Goal: Task Accomplishment & Management: Complete application form

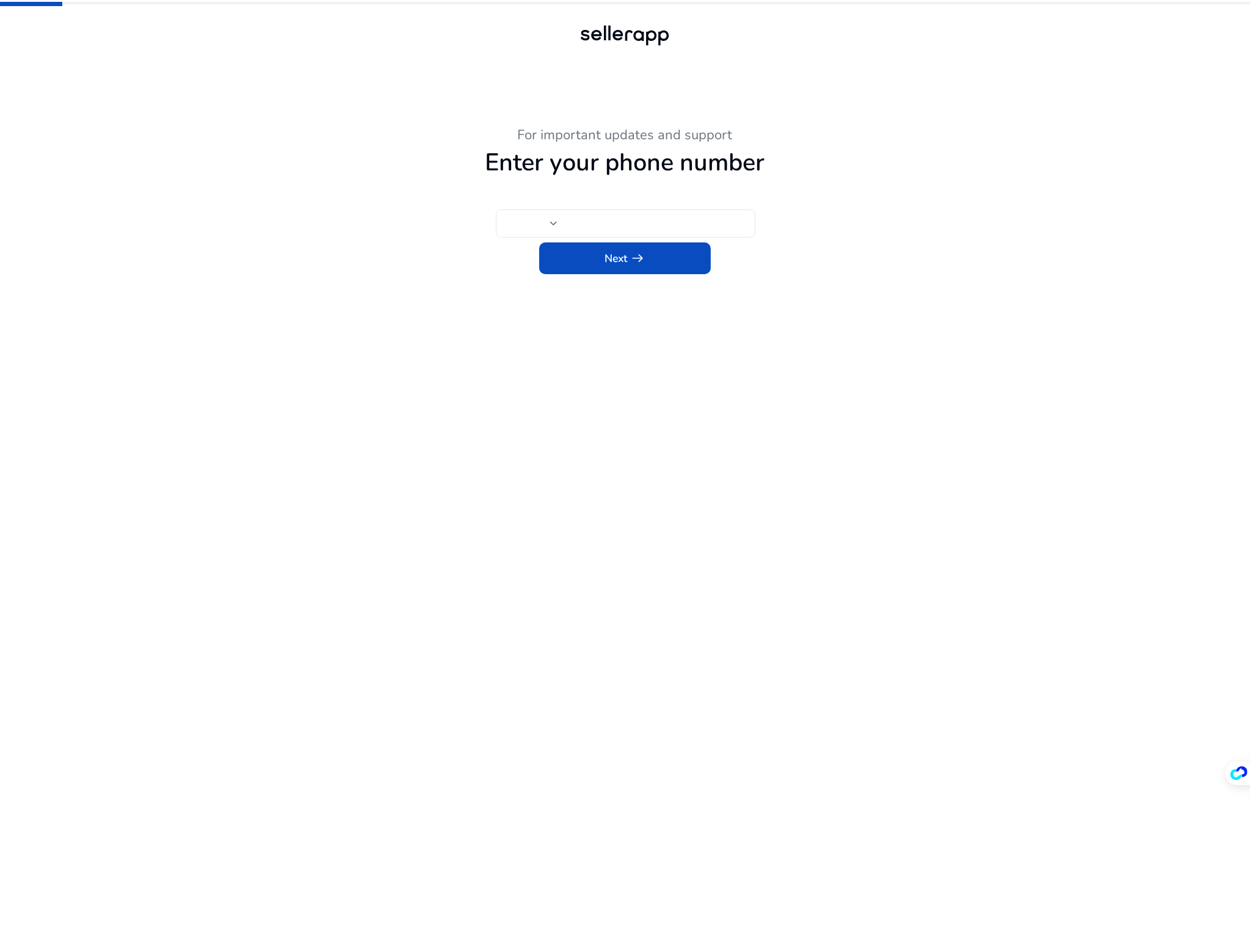
type input "***"
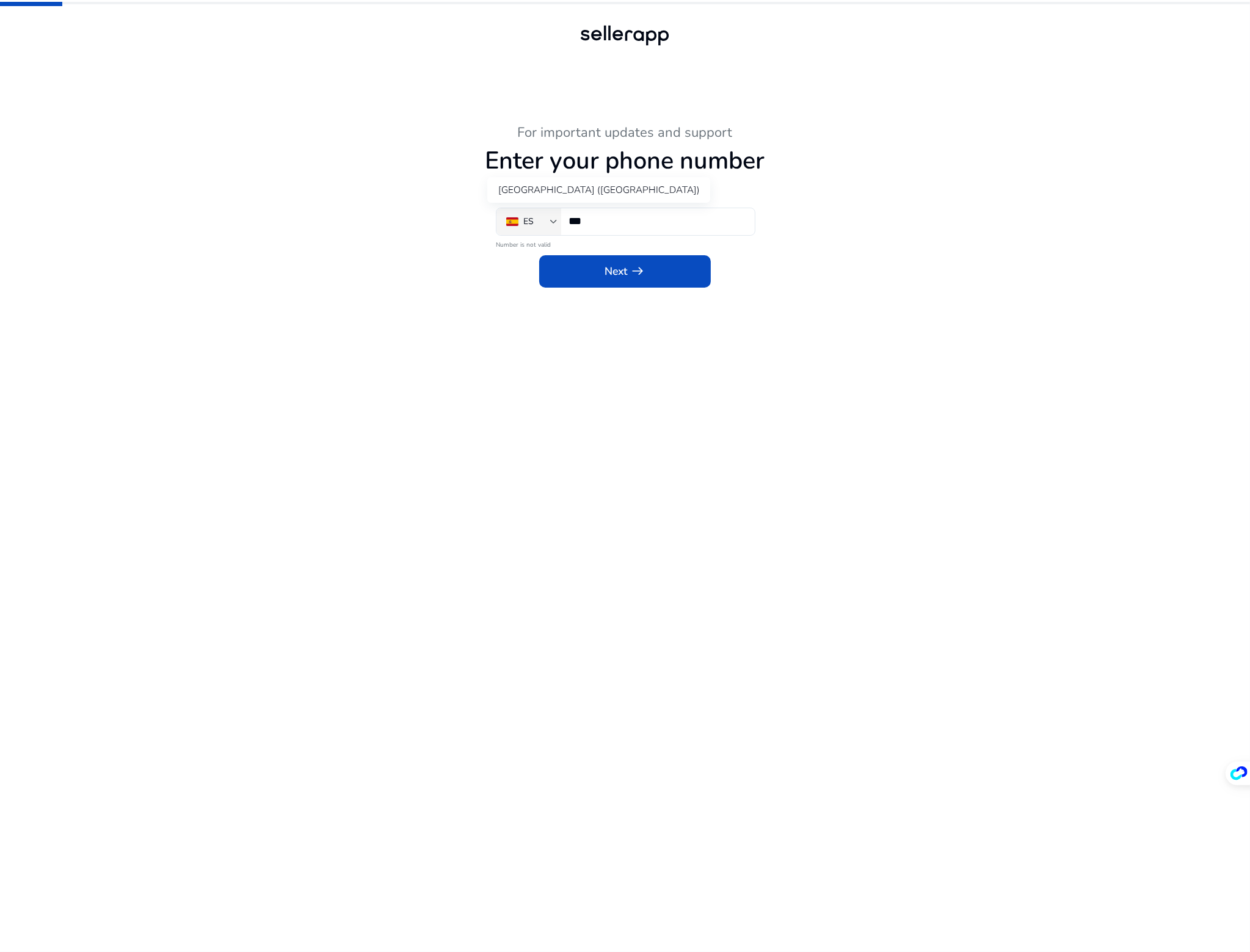
click at [547, 219] on div "ES" at bounding box center [528, 221] width 44 height 13
type input "***"
click at [563, 292] on mat-option "Pakistan (‫پاکستان‬‎)" at bounding box center [570, 285] width 145 height 30
click at [656, 226] on input "***" at bounding box center [657, 220] width 176 height 13
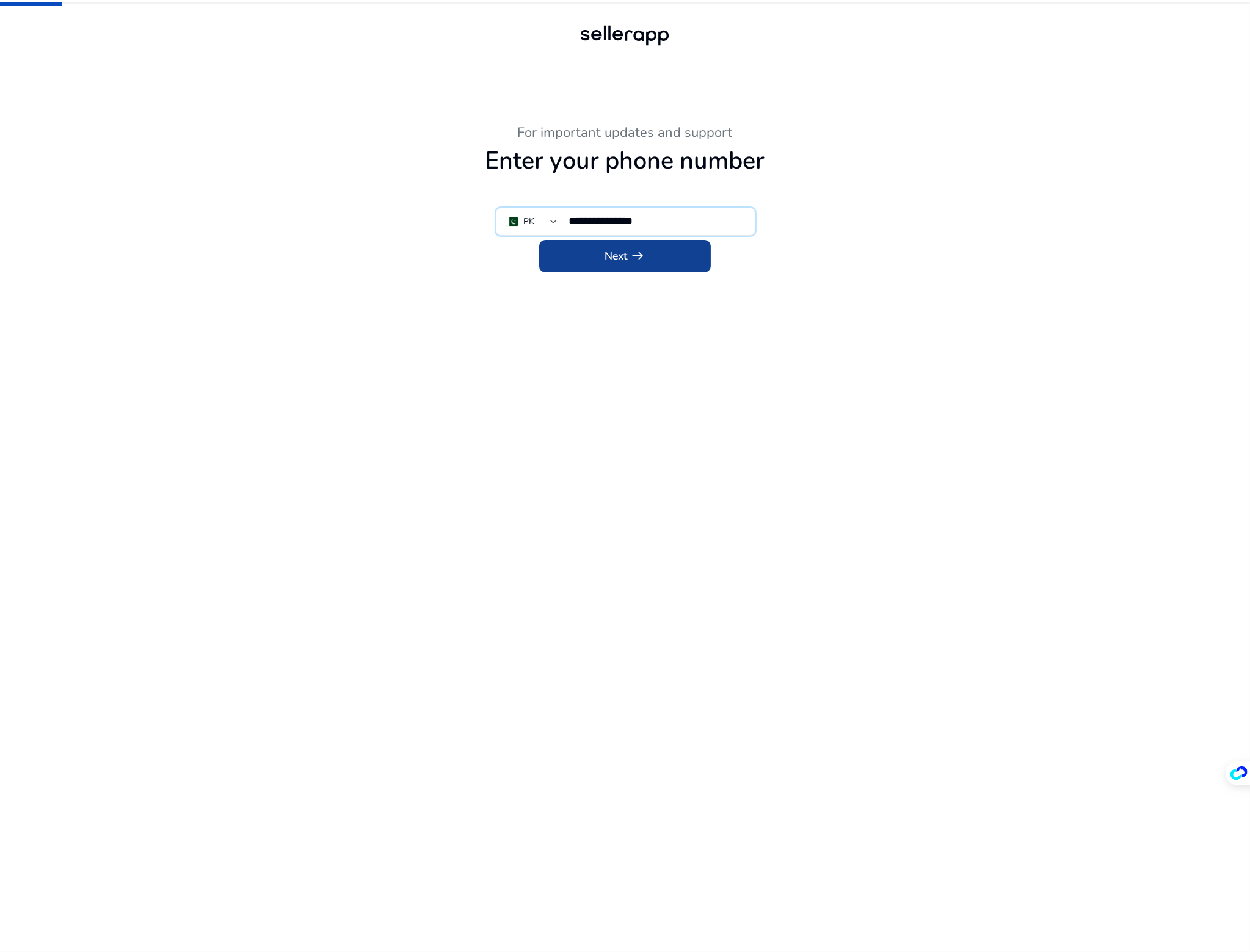
type input "**********"
click at [617, 246] on span at bounding box center [626, 256] width 172 height 30
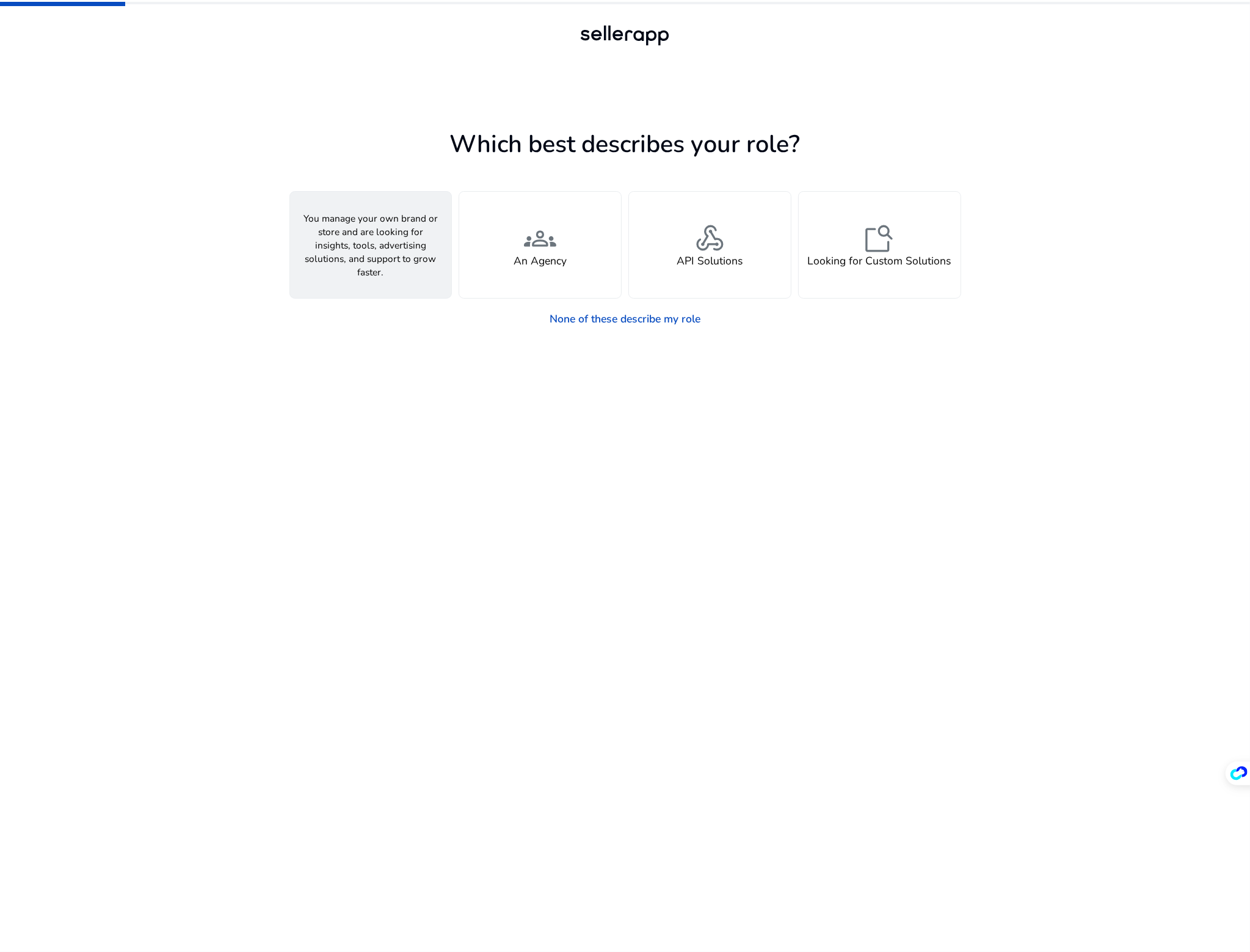
click at [406, 266] on div "person A Seller" at bounding box center [371, 244] width 162 height 106
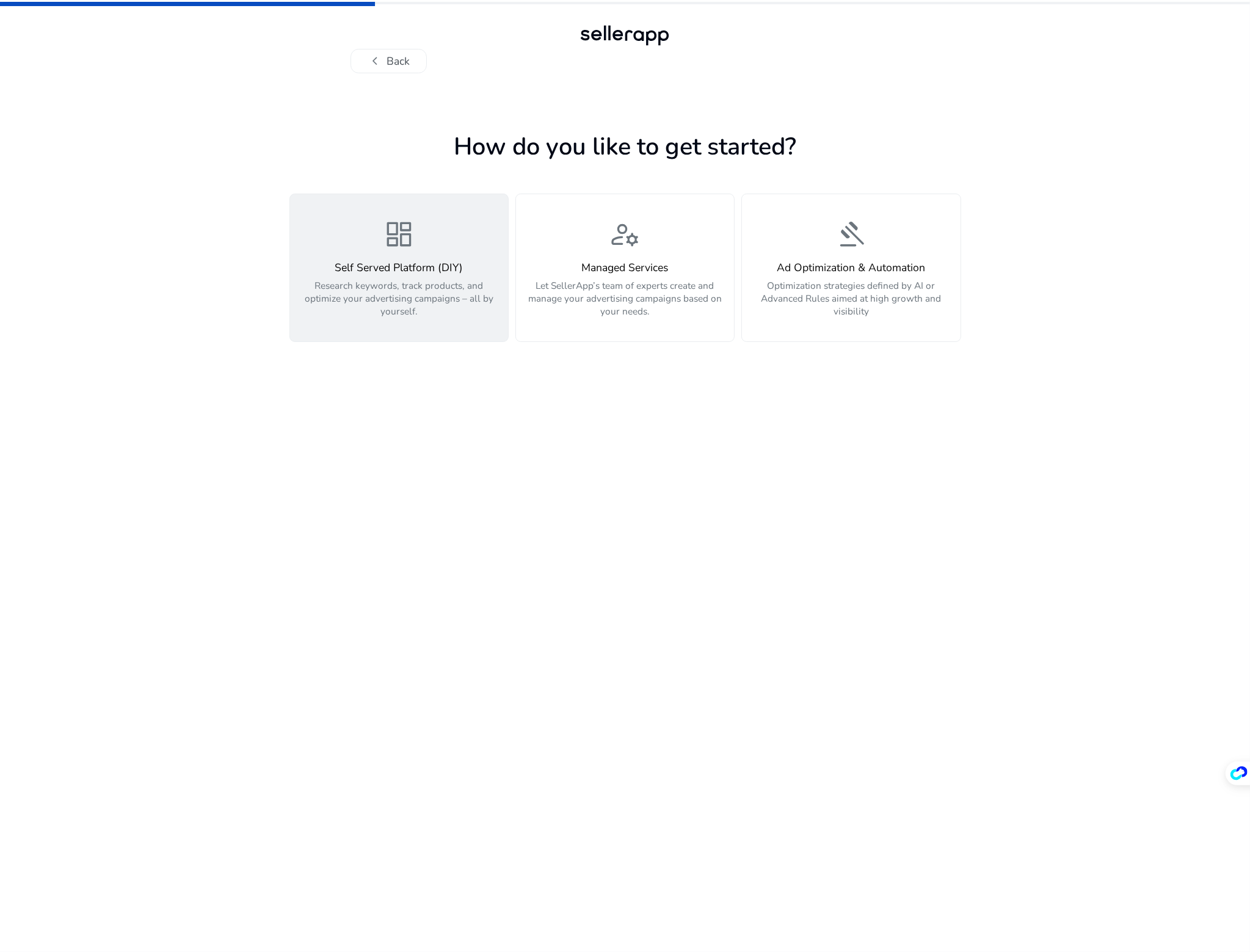
click at [430, 277] on div "Self Served Platform (DIY) Research keywords, track products, and optimize your…" at bounding box center [399, 289] width 202 height 56
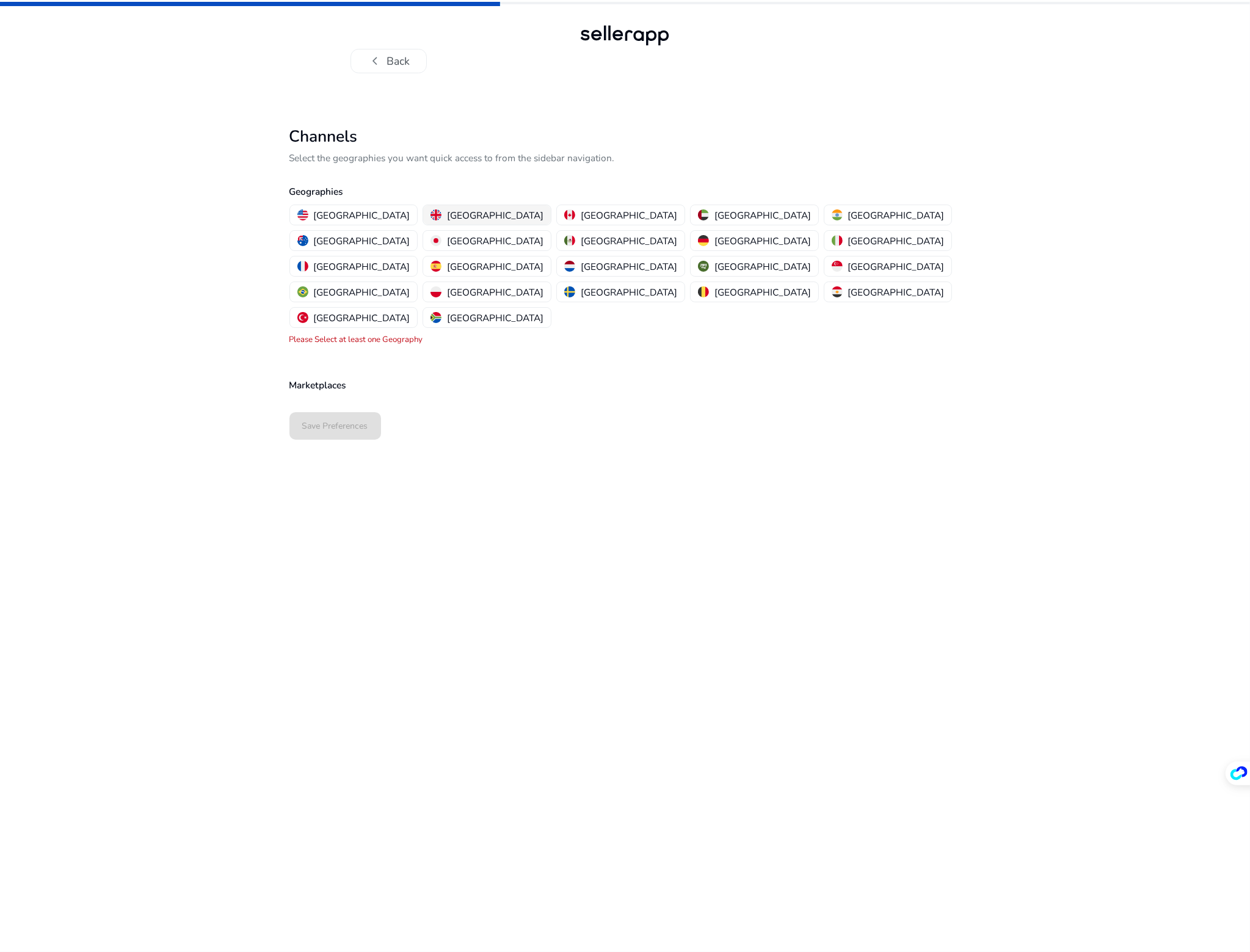
click at [447, 212] on p "[GEOGRAPHIC_DATA]" at bounding box center [495, 215] width 96 height 13
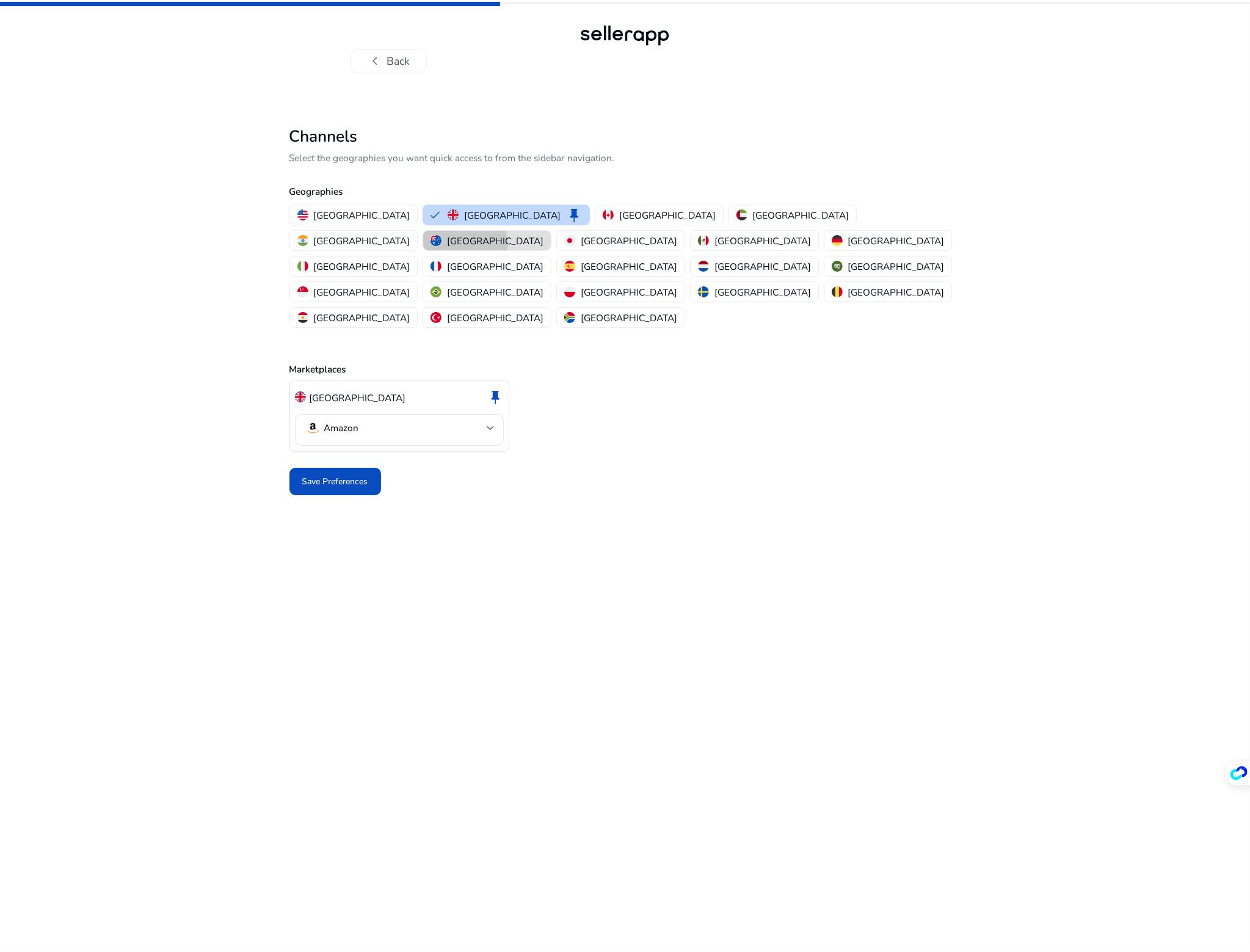
click at [543, 235] on p "[GEOGRAPHIC_DATA]" at bounding box center [495, 241] width 96 height 13
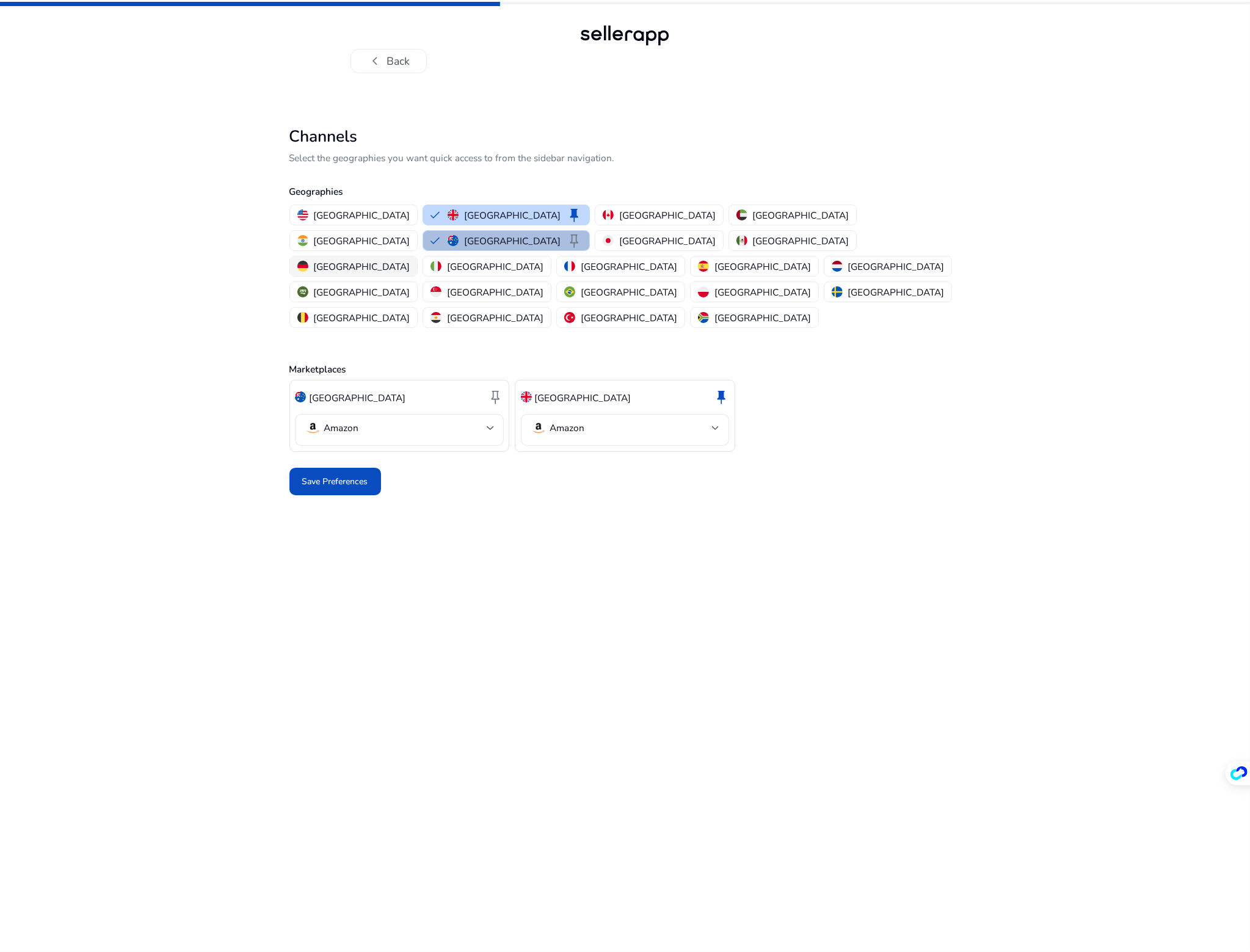
click at [387, 260] on p "[GEOGRAPHIC_DATA]" at bounding box center [361, 267] width 96 height 13
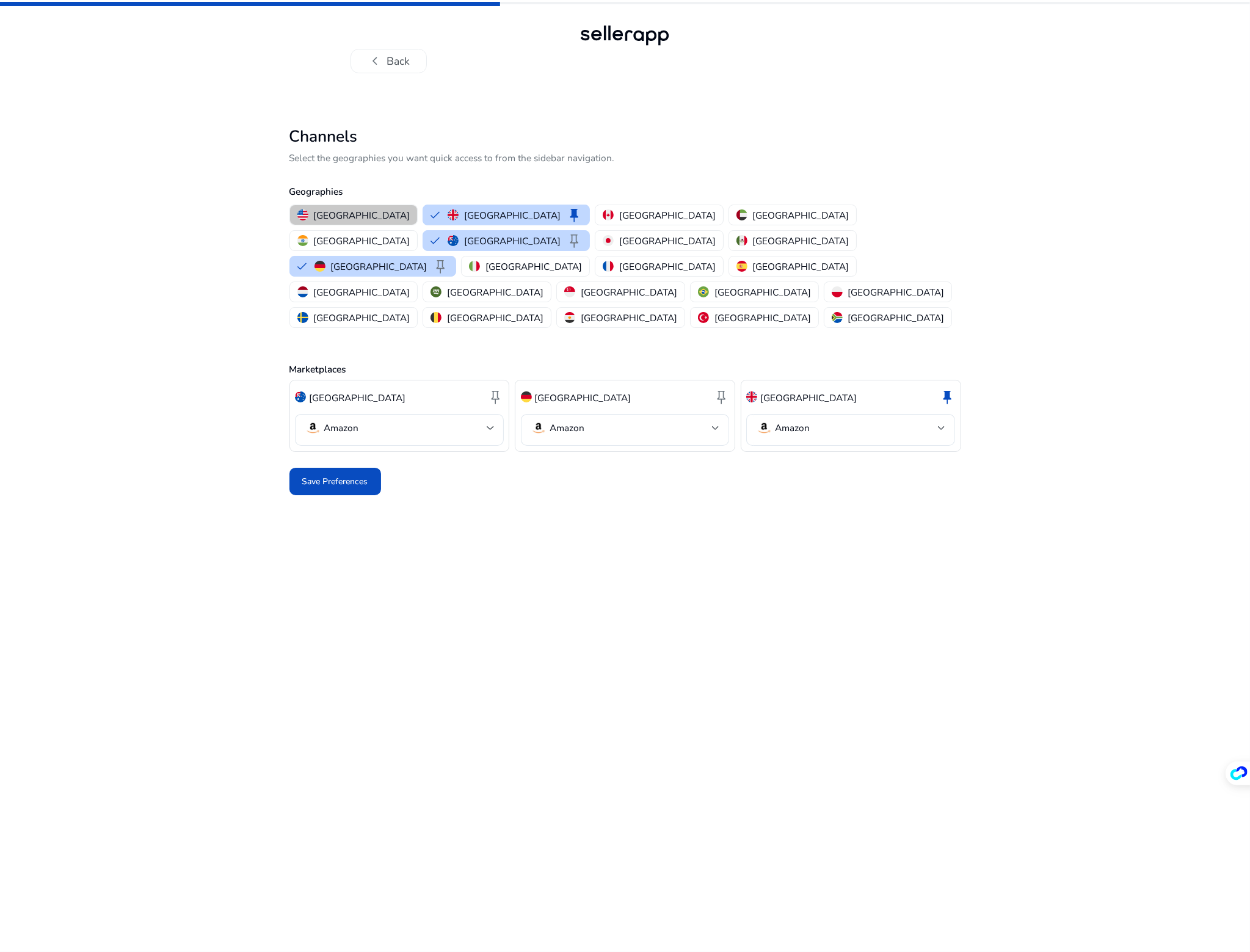
click at [355, 209] on p "[GEOGRAPHIC_DATA]" at bounding box center [361, 215] width 96 height 13
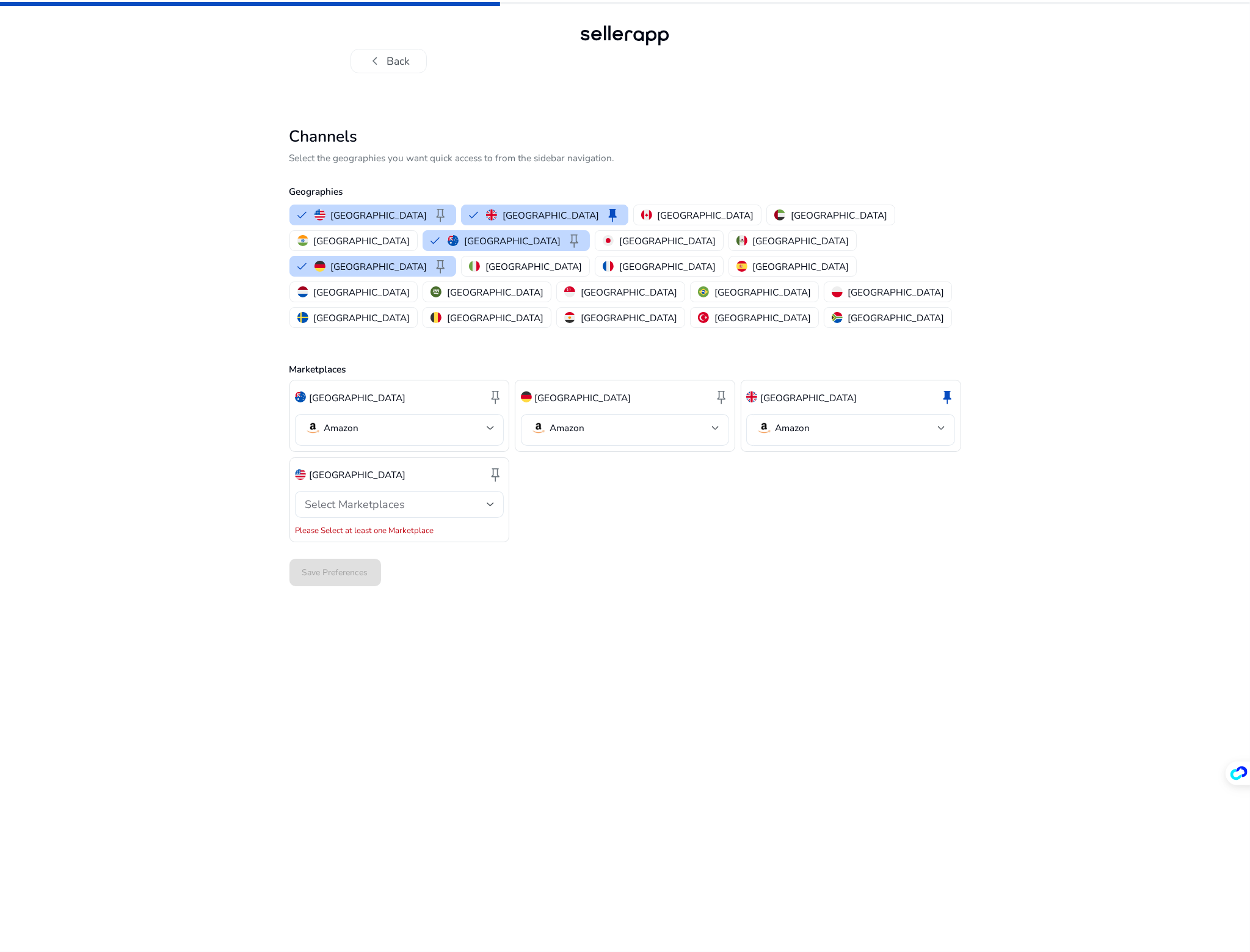
click at [570, 391] on p "[GEOGRAPHIC_DATA]" at bounding box center [583, 398] width 96 height 14
click at [432, 217] on span "keep" at bounding box center [440, 215] width 16 height 16
click at [572, 553] on div "Save Preferences" at bounding box center [625, 573] width 672 height 39
click at [463, 498] on div "Select Marketplaces" at bounding box center [395, 504] width 181 height 13
click at [408, 487] on span "Amazon" at bounding box center [410, 485] width 168 height 13
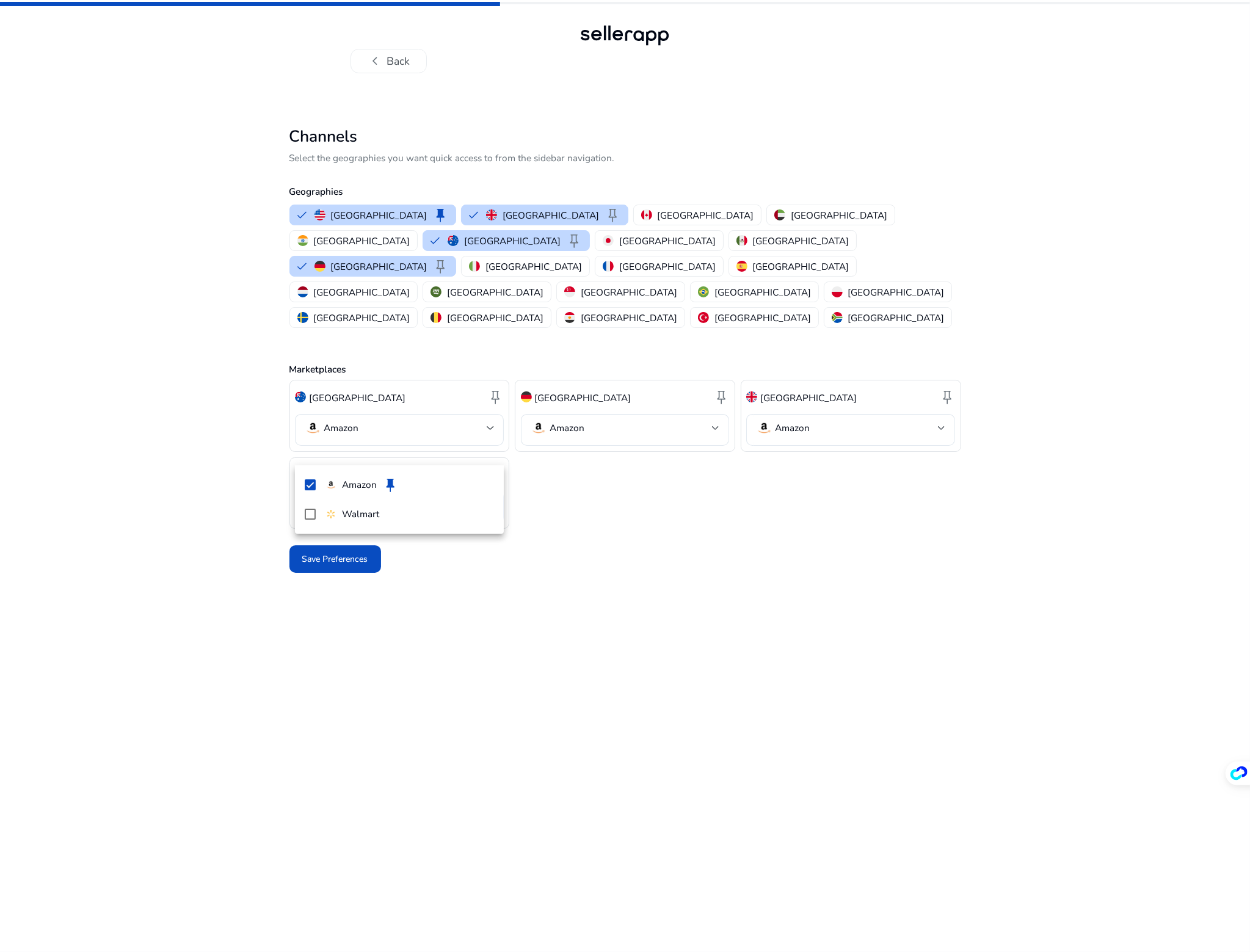
click at [660, 496] on div at bounding box center [625, 476] width 1250 height 952
click at [372, 544] on span at bounding box center [335, 559] width 91 height 30
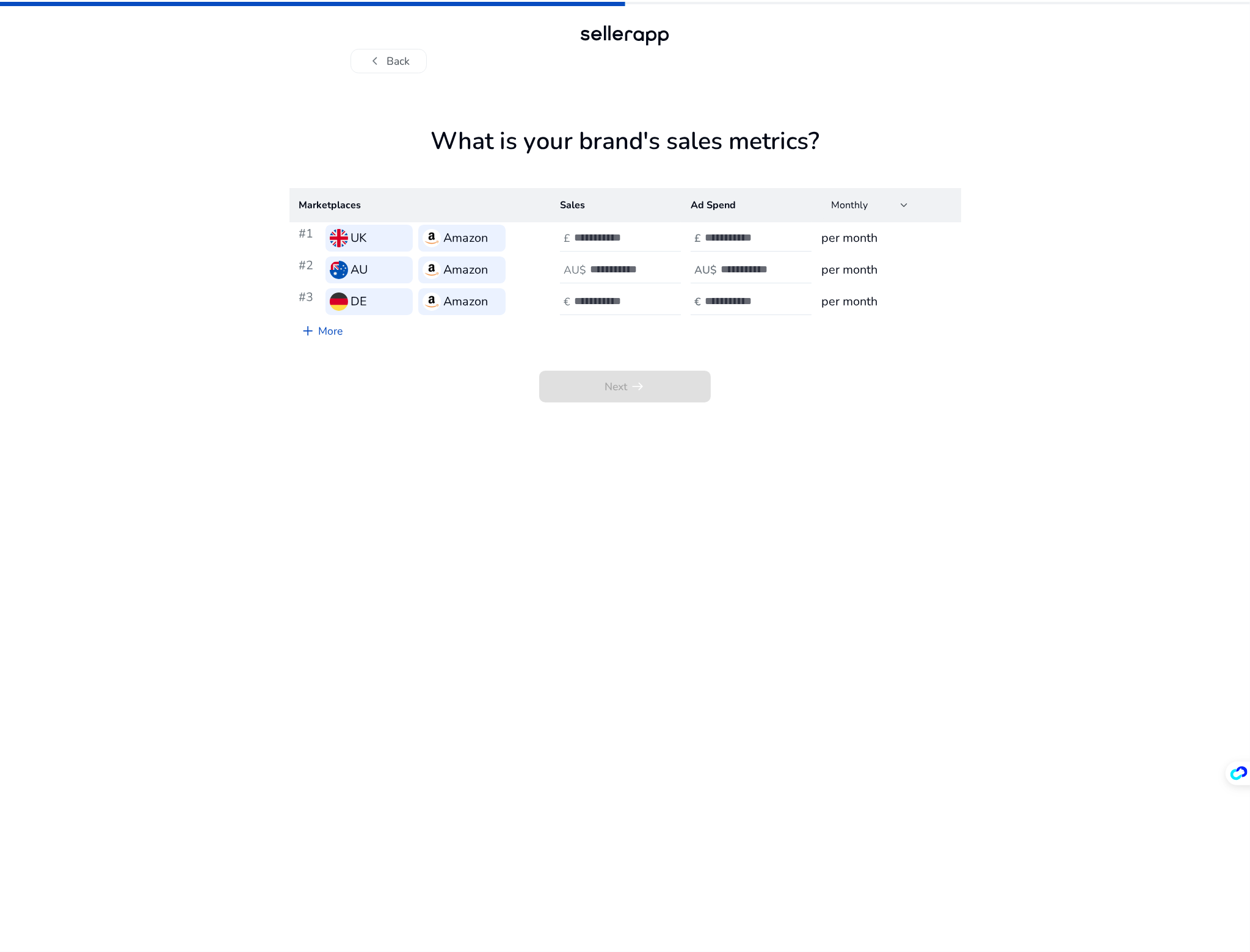
click at [622, 242] on input "number" at bounding box center [615, 237] width 82 height 13
type input "*****"
type input "****"
type input "*****"
type input "****"
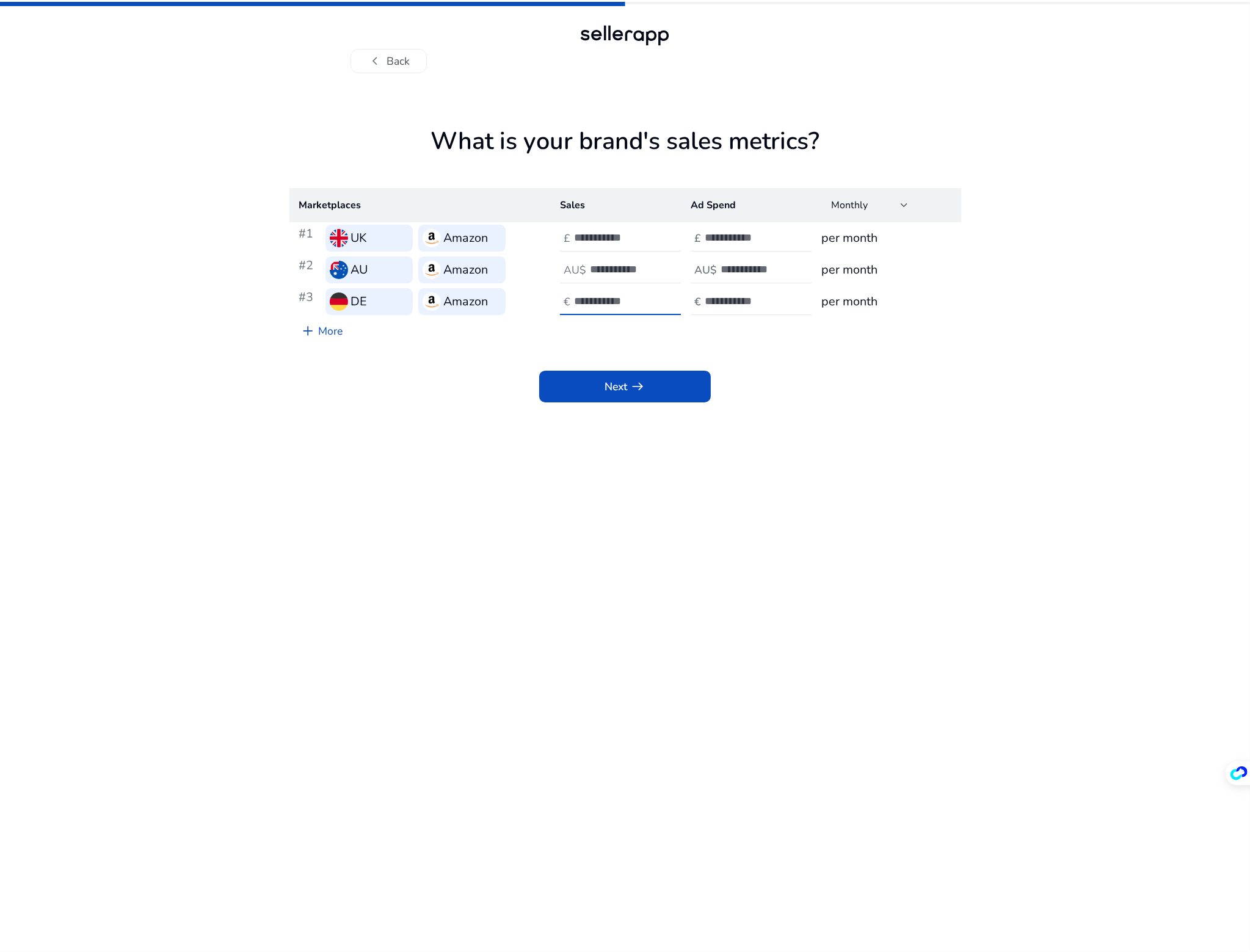
type input "****"
click at [631, 464] on app-sales-metrics "What is your brand's sales metrics? Marketplaces Sales Ad Spend Monthly #1 UK A…" at bounding box center [625, 539] width 672 height 825
click at [745, 304] on input "****" at bounding box center [746, 301] width 82 height 13
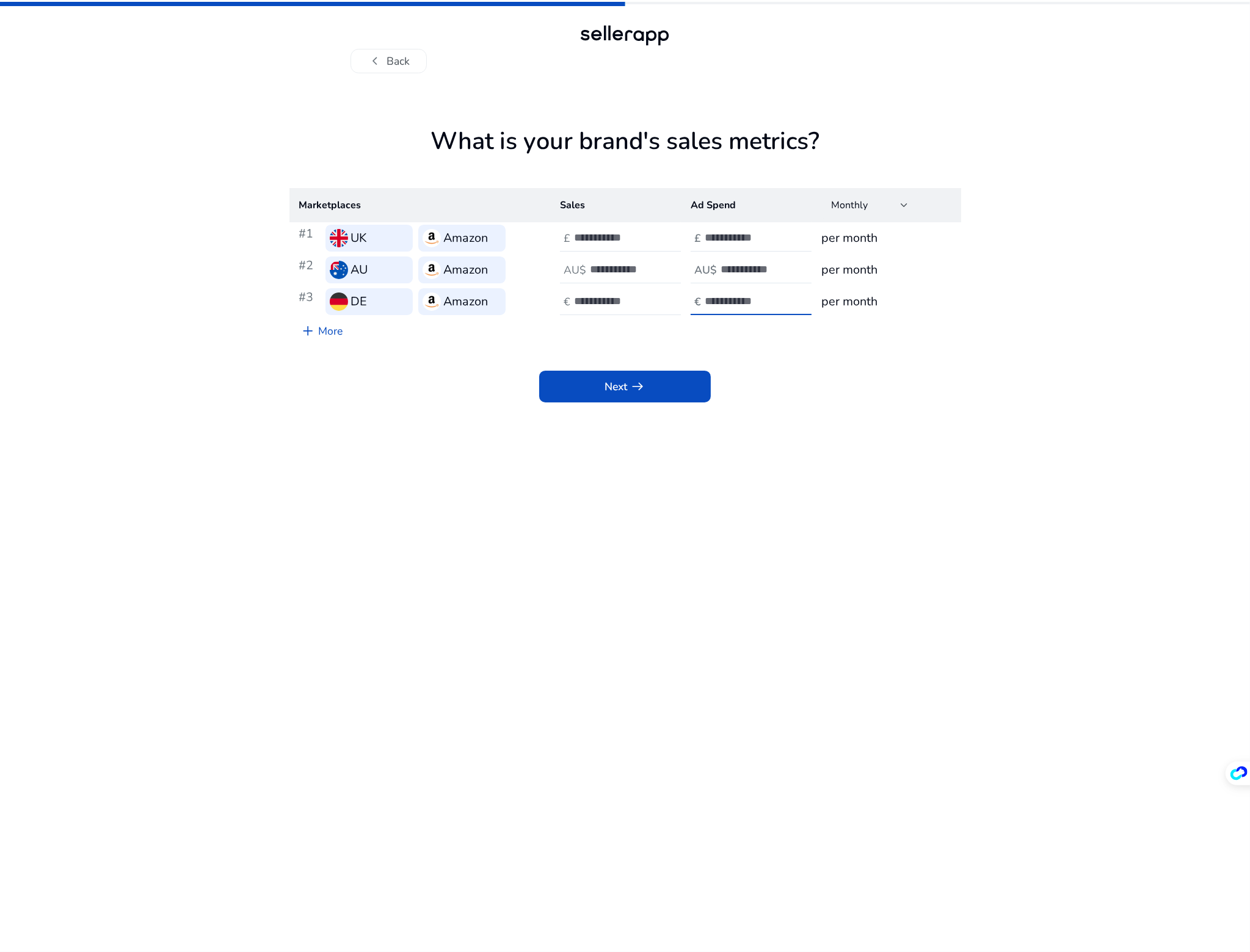
click at [745, 304] on input "****" at bounding box center [746, 301] width 82 height 13
click at [652, 474] on app-sales-metrics "What is your brand's sales metrics? Marketplaces Sales Ad Spend Monthly #1 UK A…" at bounding box center [625, 539] width 672 height 825
click at [657, 395] on span at bounding box center [626, 386] width 172 height 30
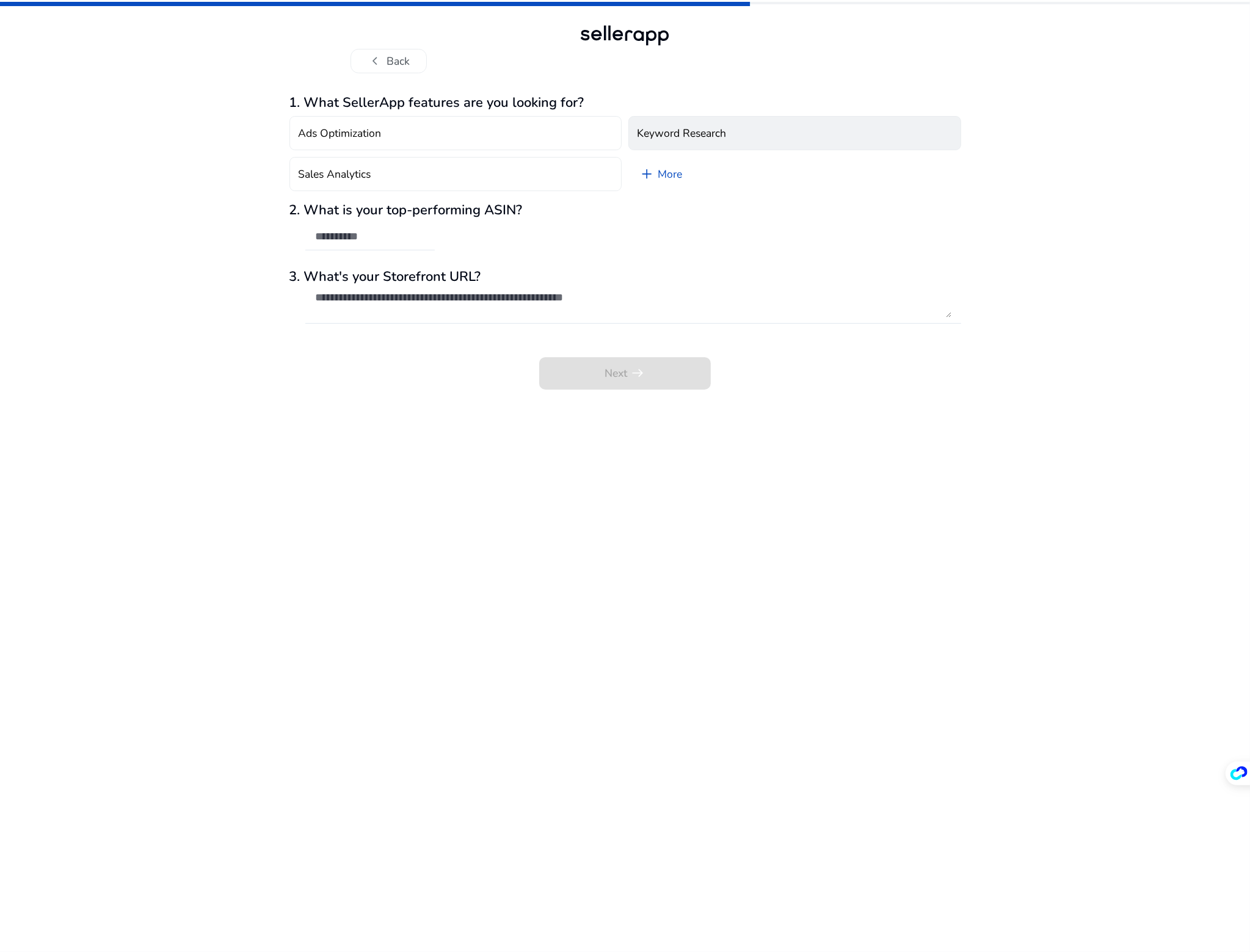
click at [663, 124] on button "Keyword Research" at bounding box center [795, 132] width 333 height 34
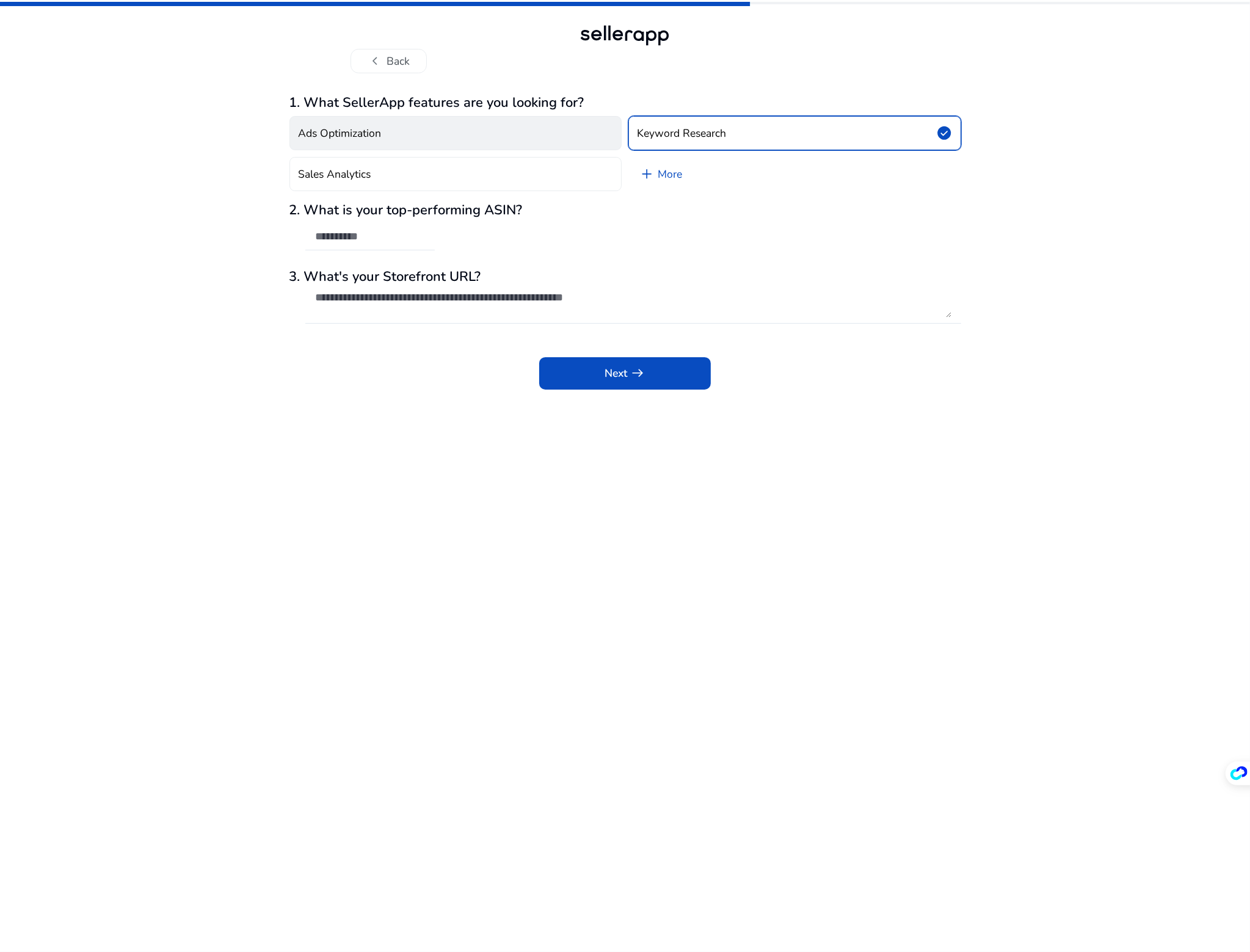
click at [525, 137] on button "Ads Optimization" at bounding box center [456, 132] width 333 height 34
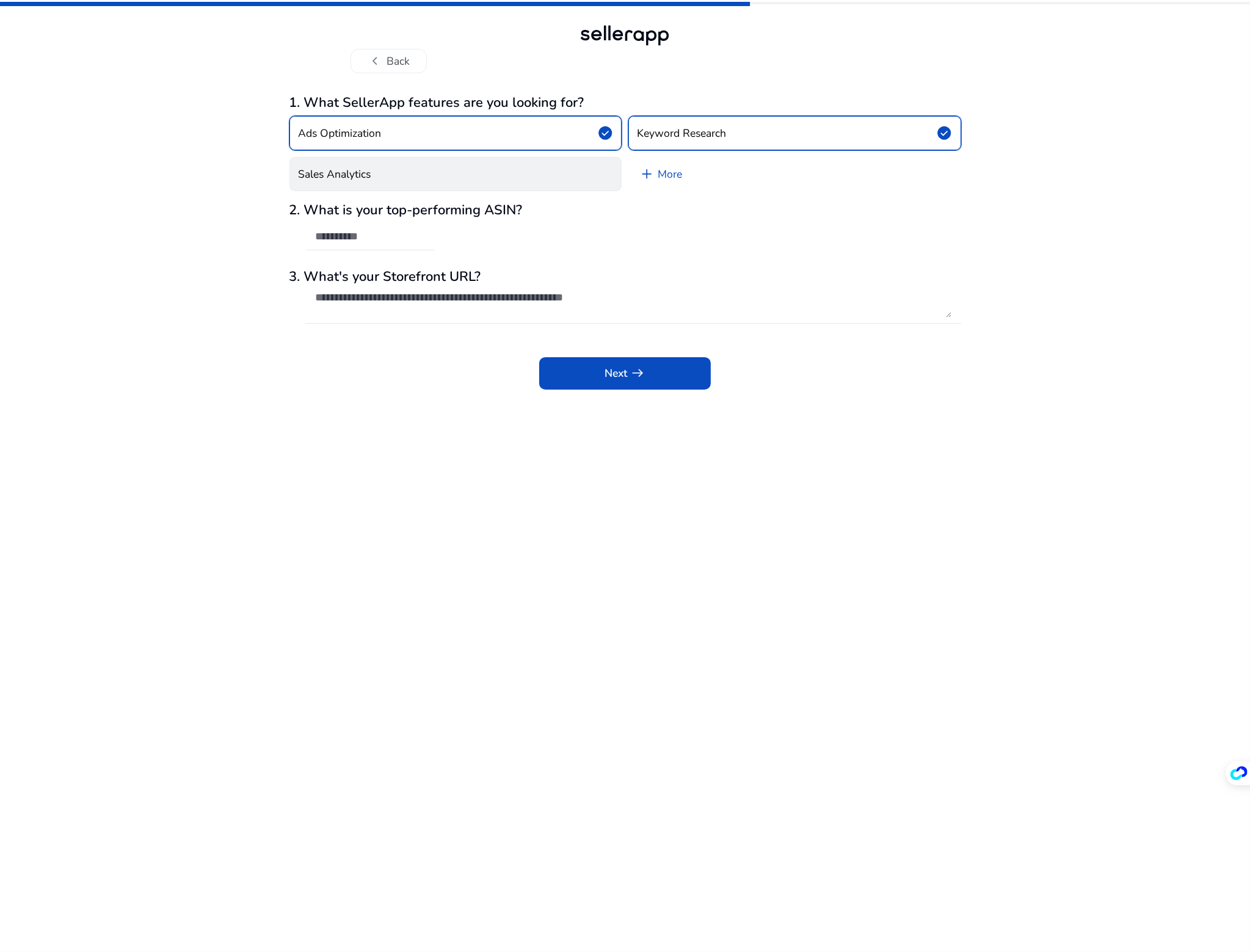
click at [534, 180] on button "Sales Analytics" at bounding box center [456, 174] width 333 height 34
click at [660, 179] on link "add More" at bounding box center [660, 174] width 65 height 34
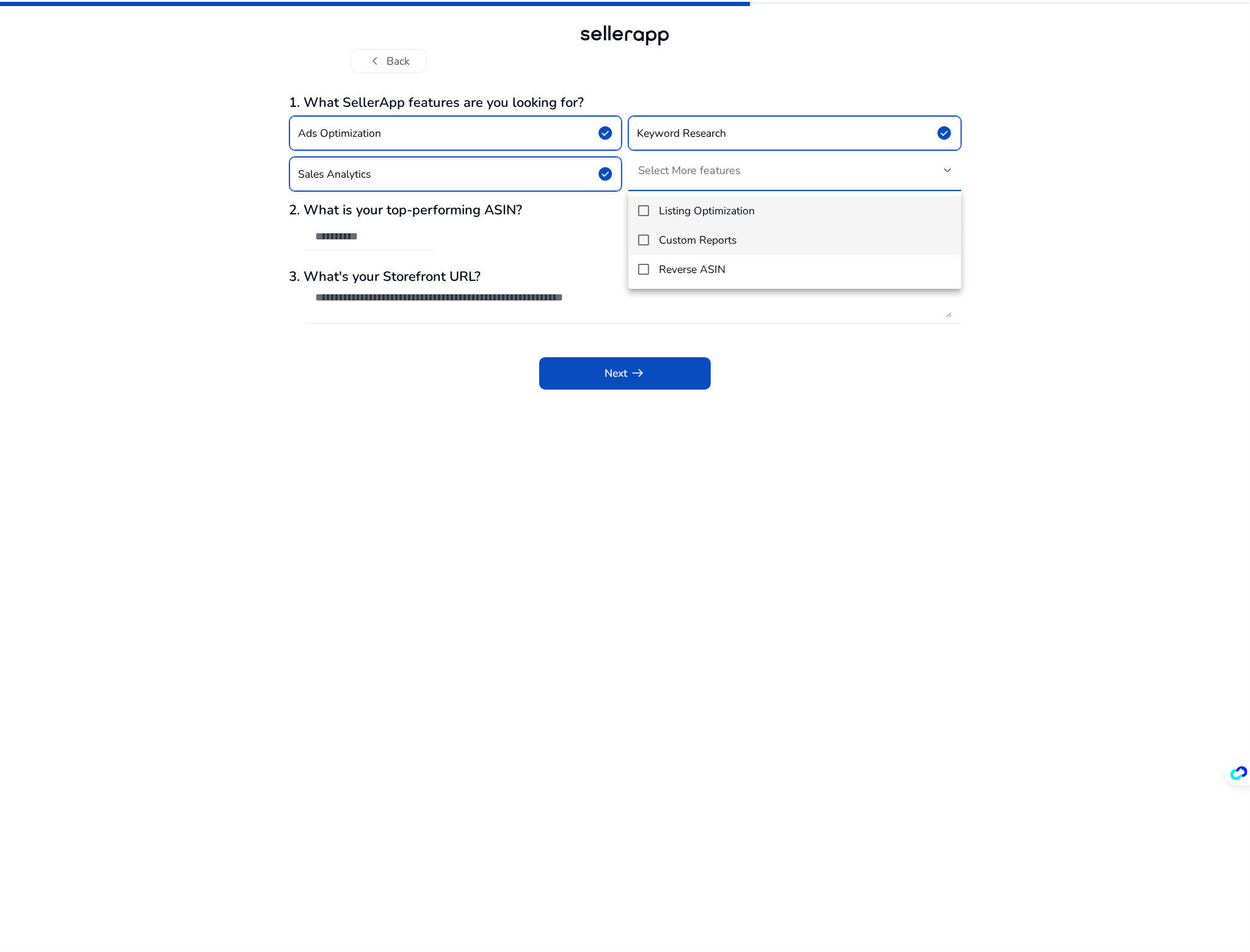
click at [732, 238] on h4 "Custom Reports" at bounding box center [698, 240] width 78 height 13
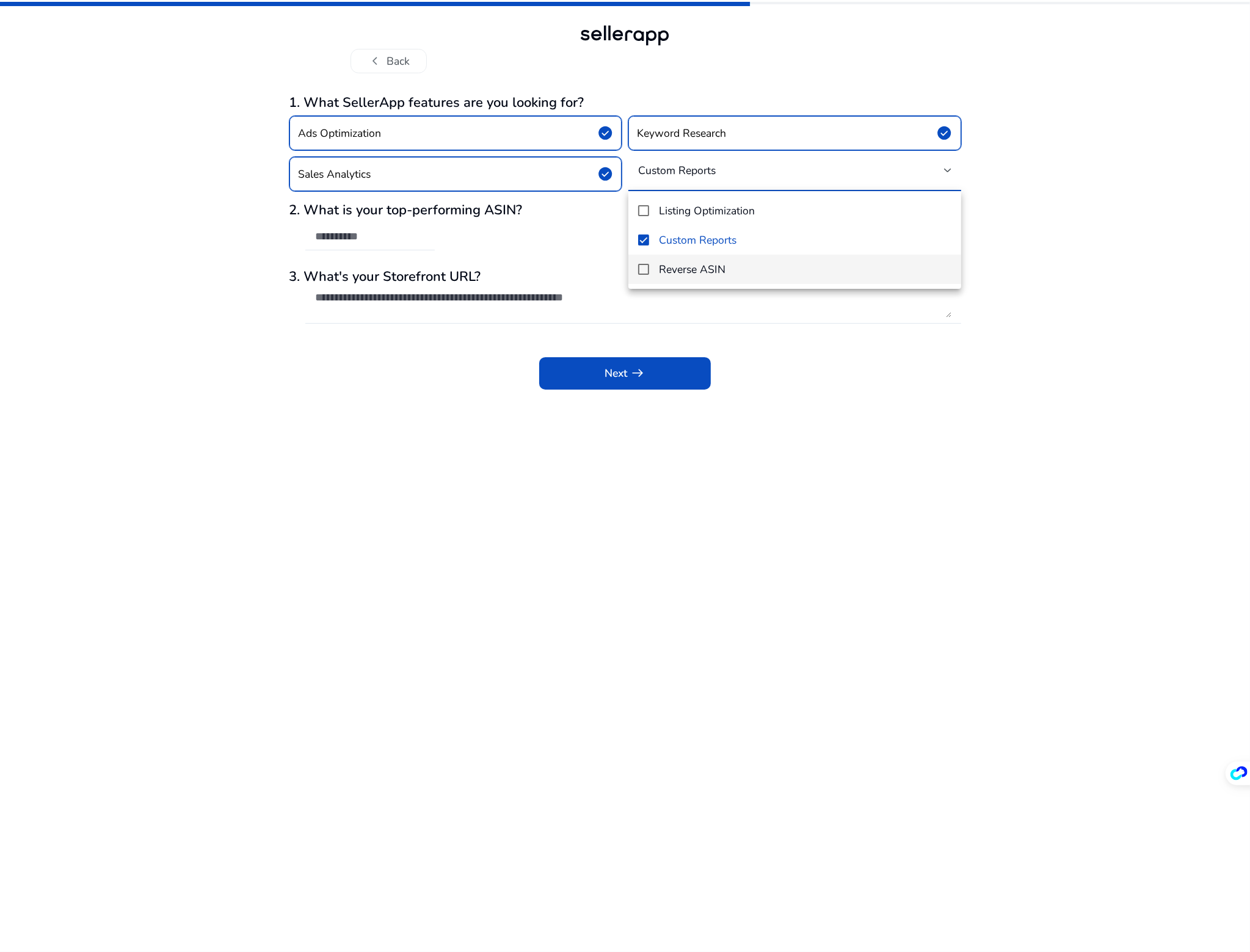
click at [723, 264] on h4 "Reverse ASIN" at bounding box center [693, 269] width 67 height 13
click at [758, 210] on span "Listing Optimization" at bounding box center [805, 211] width 293 height 13
click at [844, 382] on div at bounding box center [625, 476] width 1250 height 952
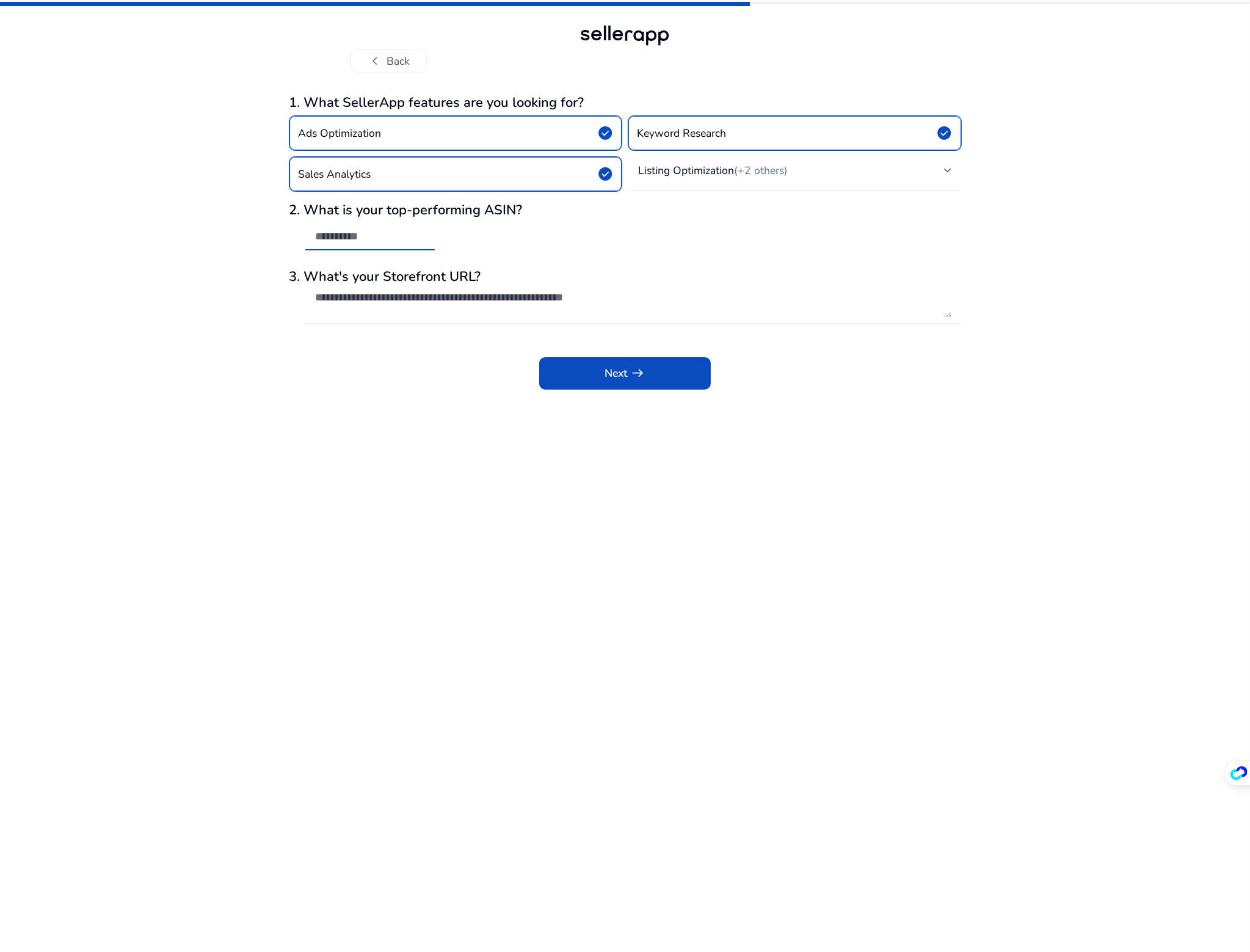
click at [391, 241] on input "text" at bounding box center [370, 236] width 110 height 13
click at [675, 507] on app-questions-diy "1. What SellerApp features are you looking for? Ads Optimization check_circle K…" at bounding box center [625, 523] width 672 height 858
click at [414, 237] on input "text" at bounding box center [370, 236] width 110 height 13
paste input "**********"
type input "**********"
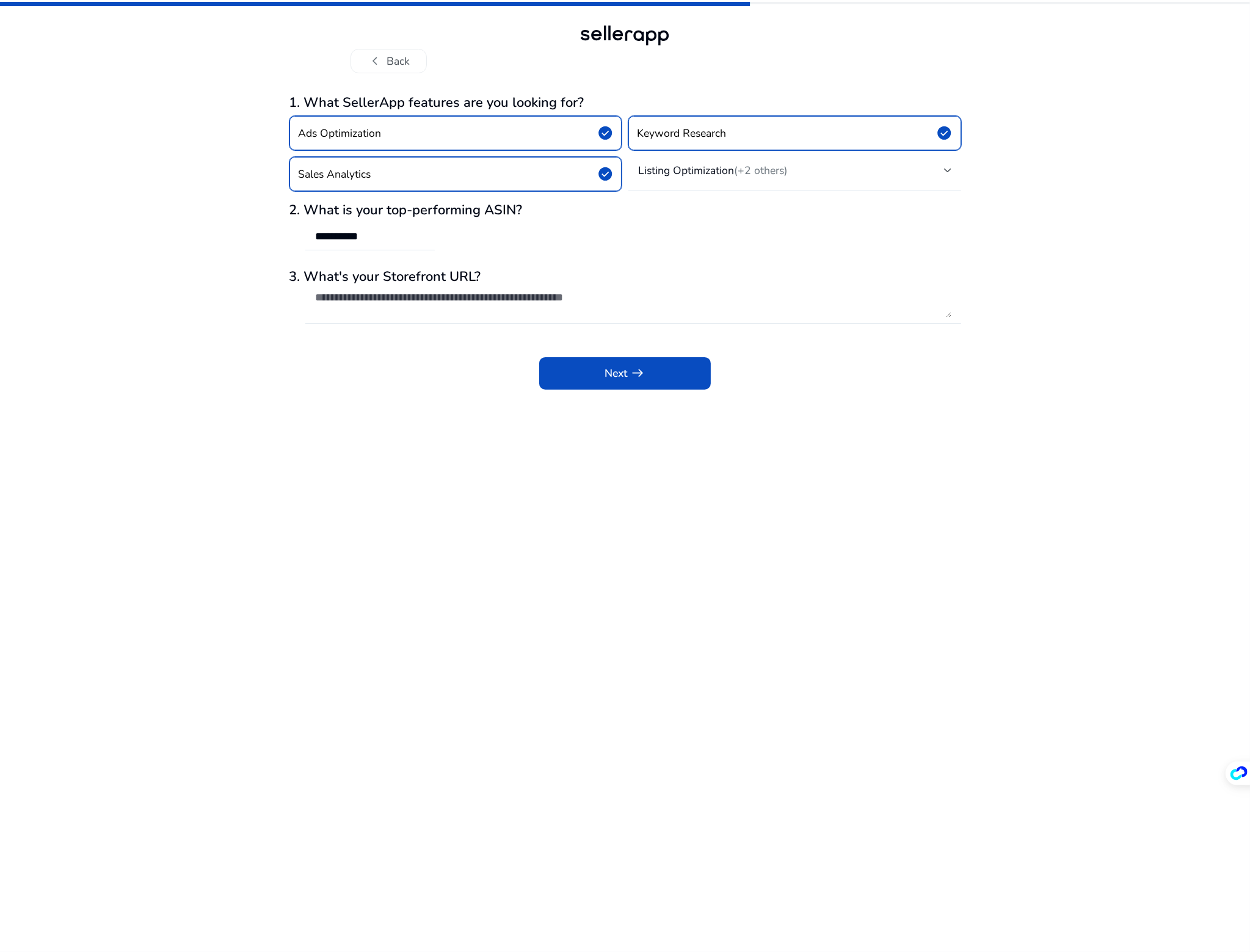
click at [793, 480] on app-questions-diy "**********" at bounding box center [625, 523] width 672 height 858
click at [386, 298] on textarea at bounding box center [633, 304] width 637 height 27
paste textarea "**********"
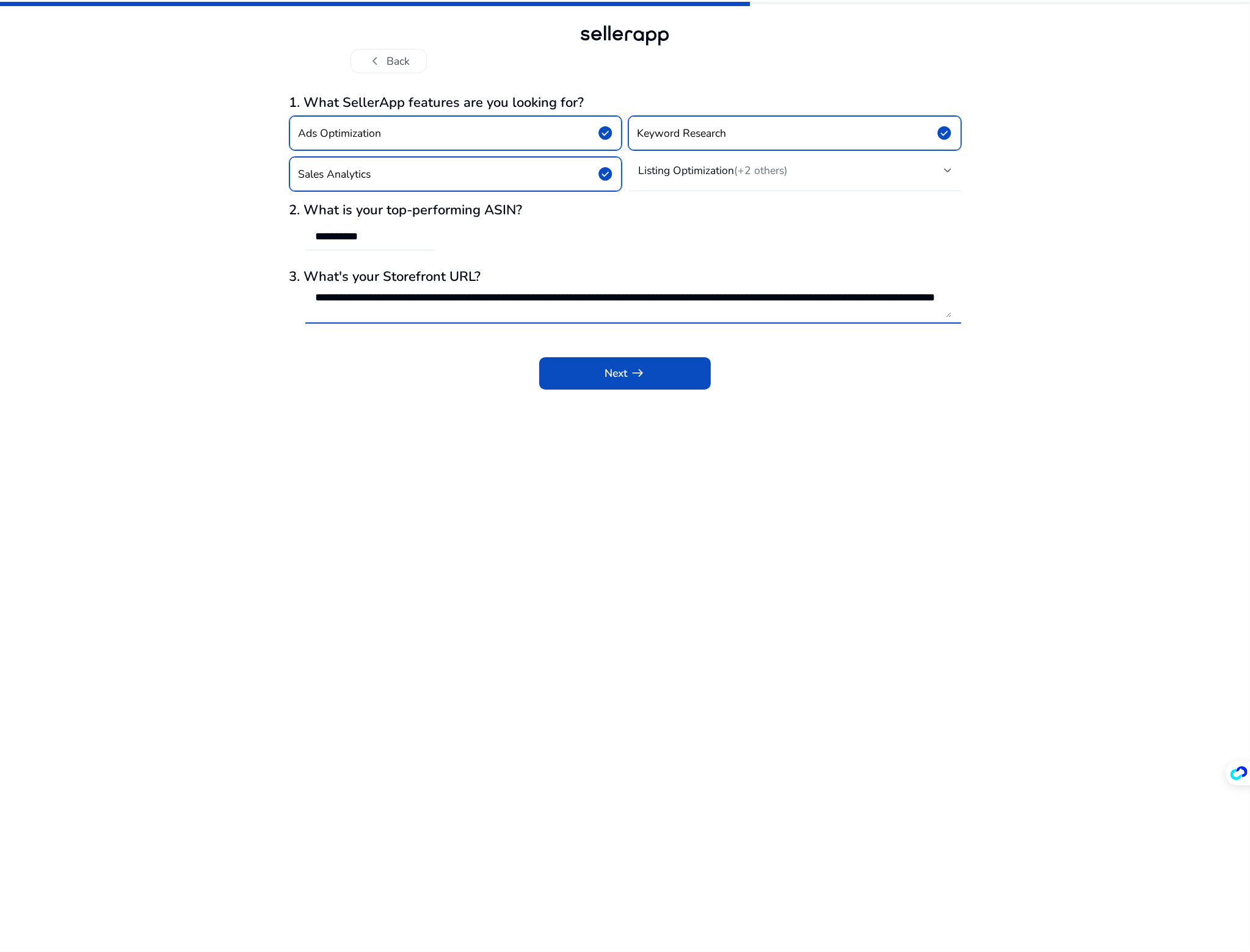
scroll to position [1, 0]
type textarea "**********"
click at [691, 382] on span at bounding box center [626, 373] width 172 height 30
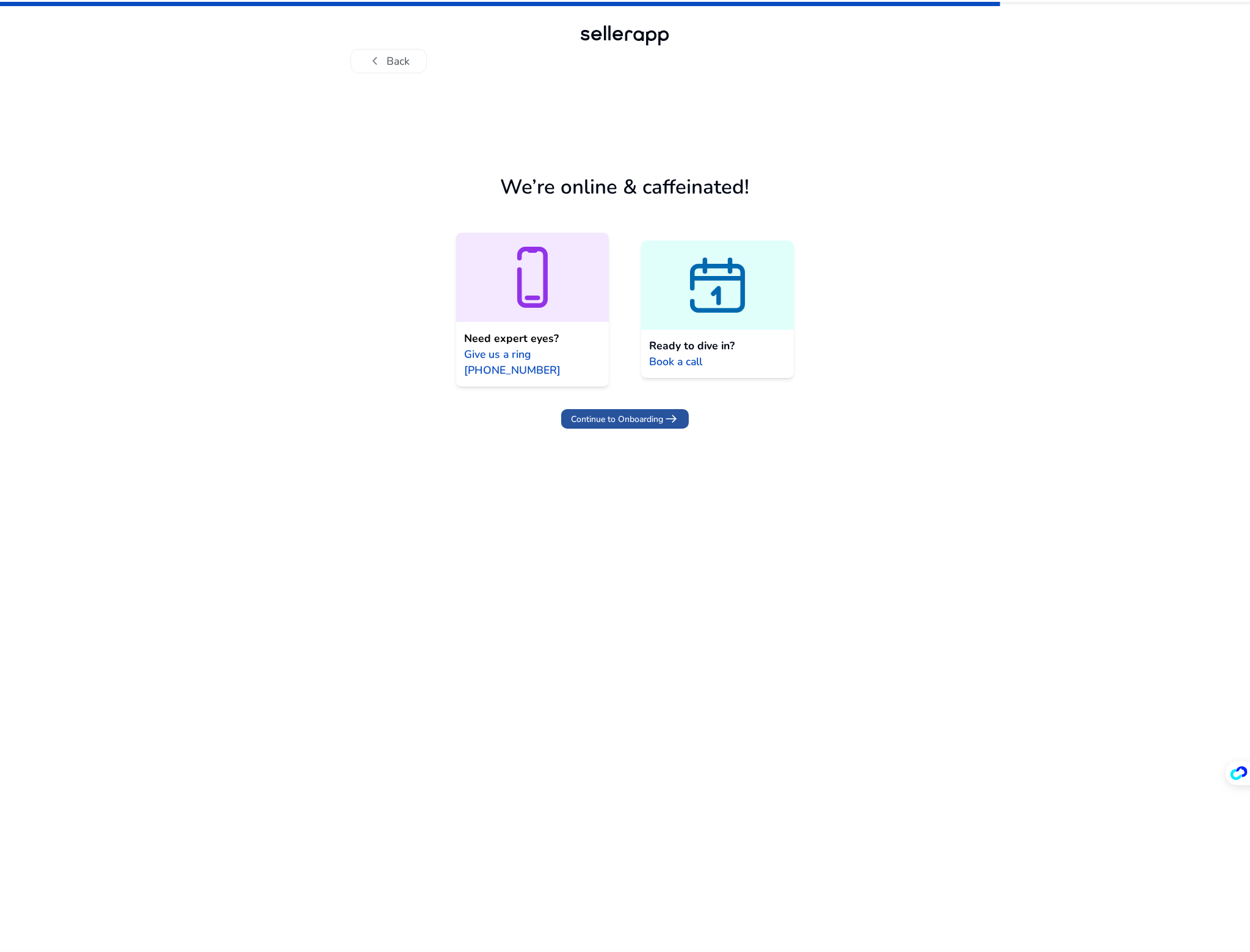
click at [653, 421] on span "Continue to Onboarding" at bounding box center [617, 419] width 92 height 13
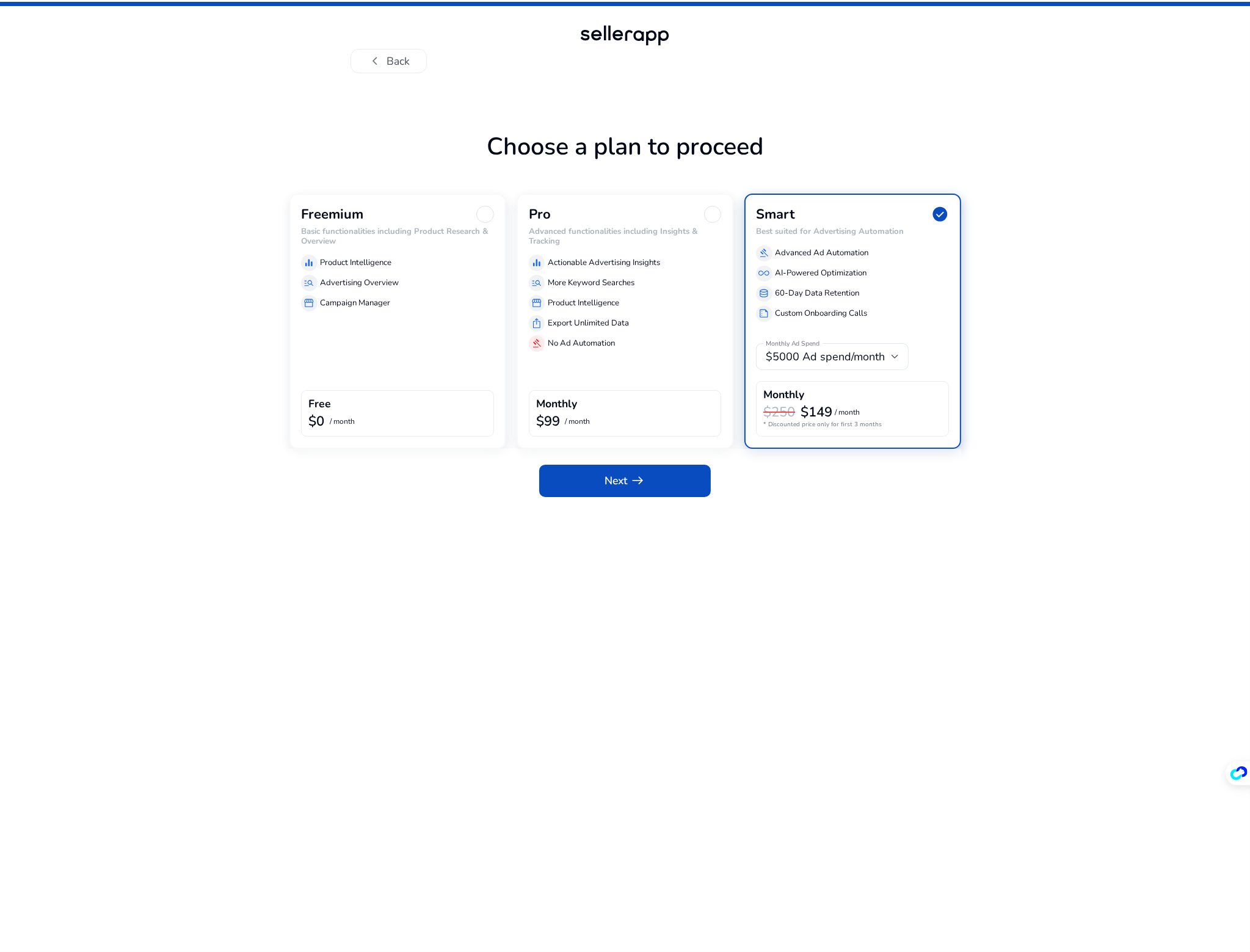
click at [468, 374] on div "Freemium Basic functionalities including Product Research & Overview equalizer …" at bounding box center [397, 321] width 217 height 255
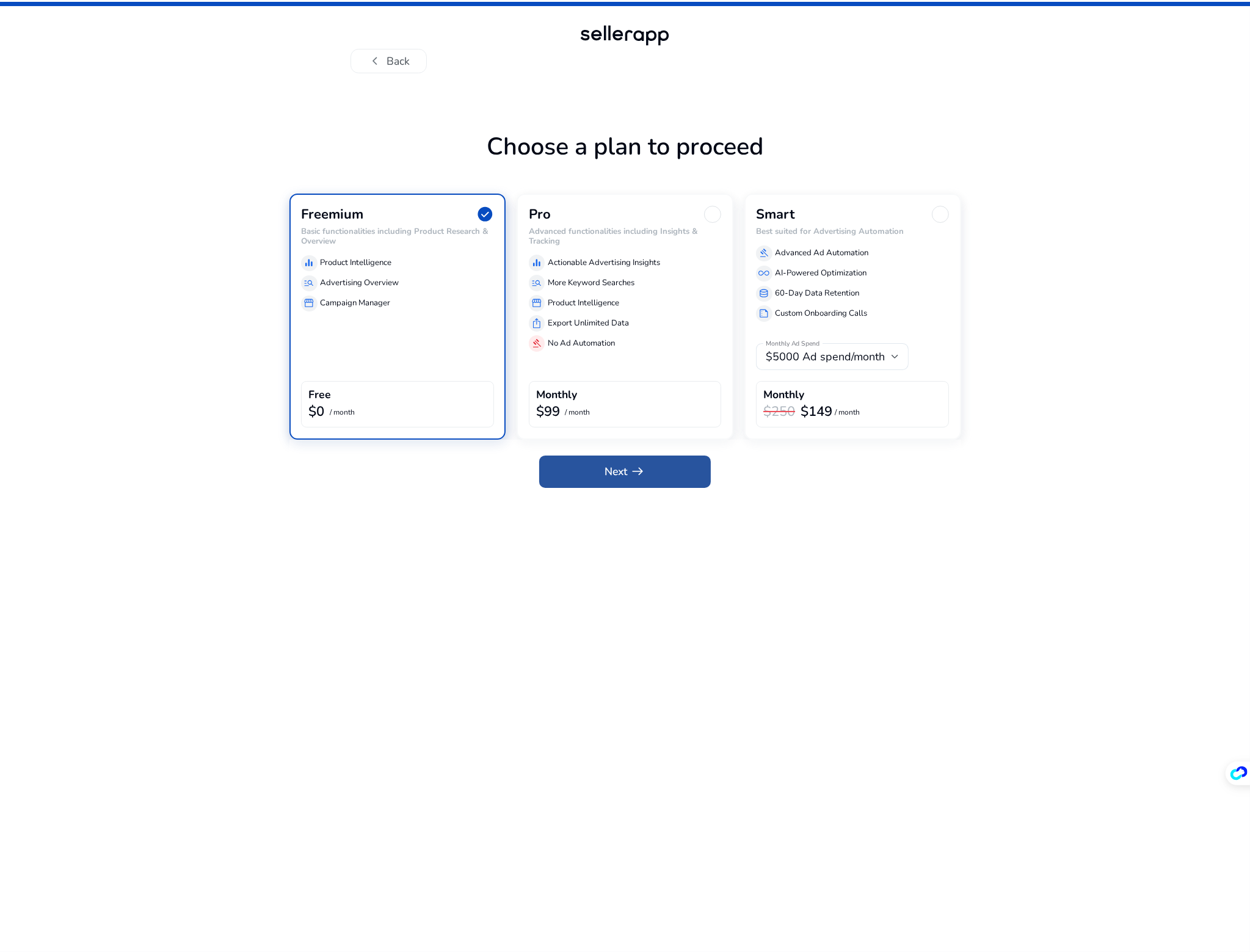
click at [660, 479] on span at bounding box center [626, 471] width 172 height 30
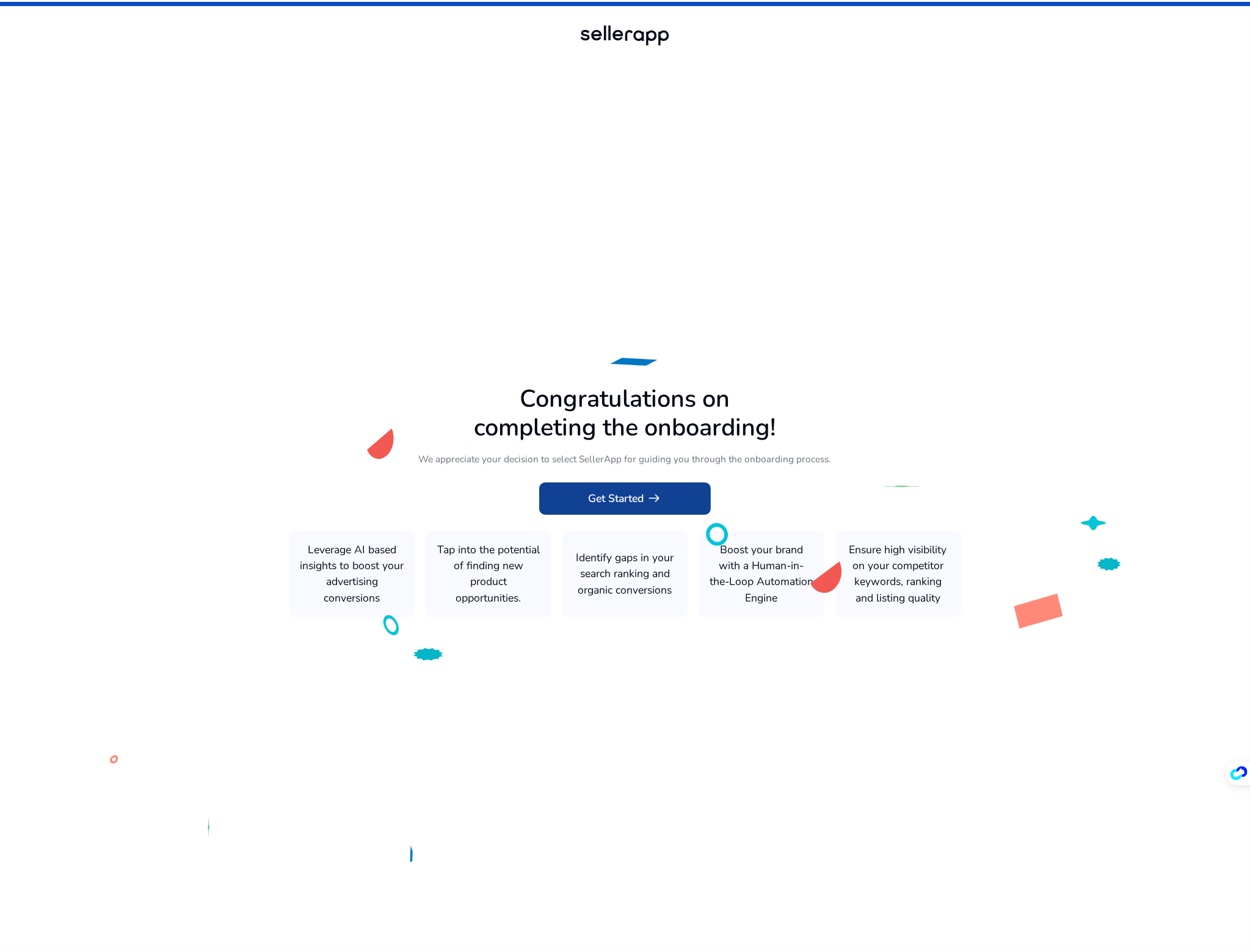
click at [661, 501] on span "arrow_right_alt" at bounding box center [654, 498] width 16 height 16
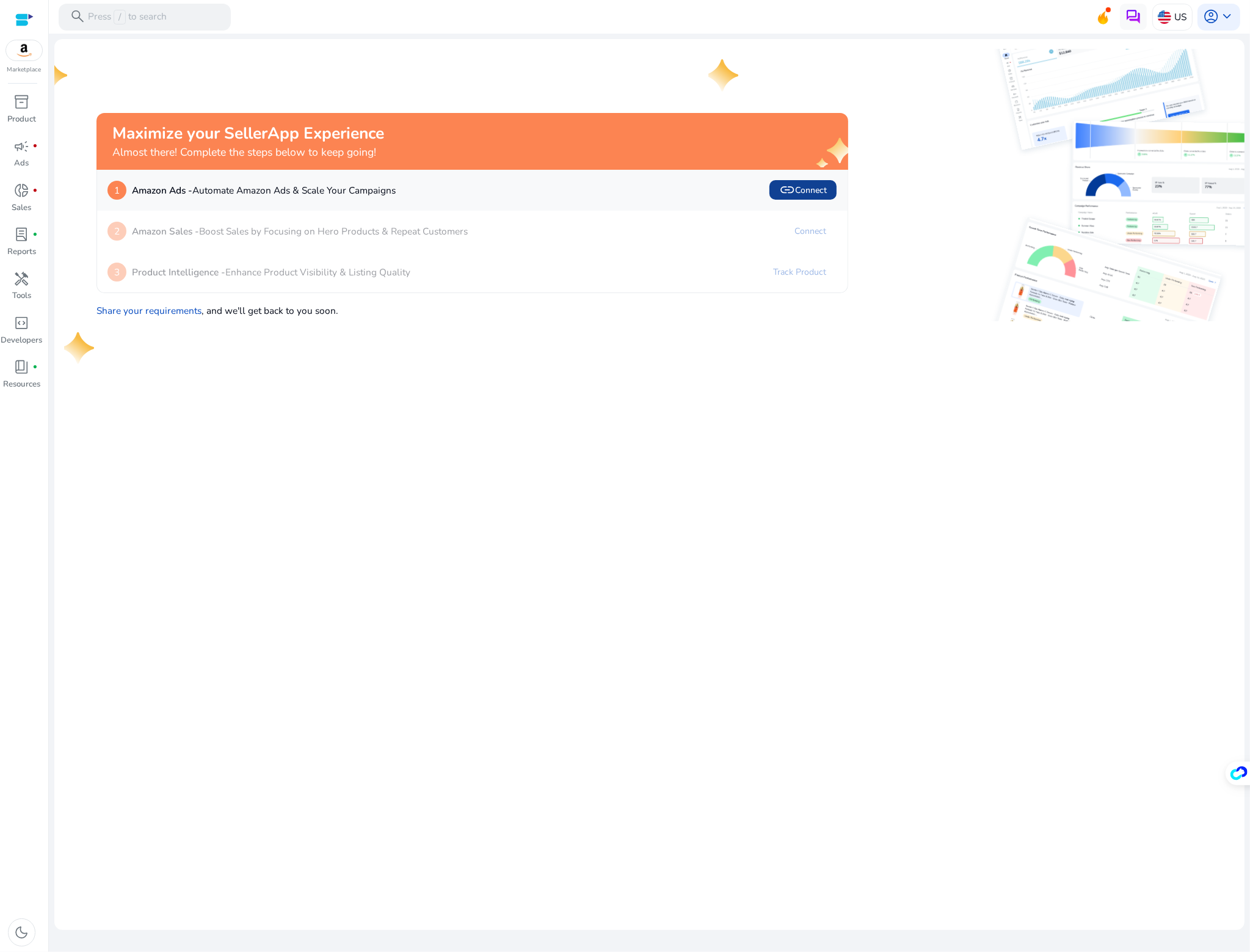
click at [819, 192] on span "link Connect" at bounding box center [803, 190] width 48 height 16
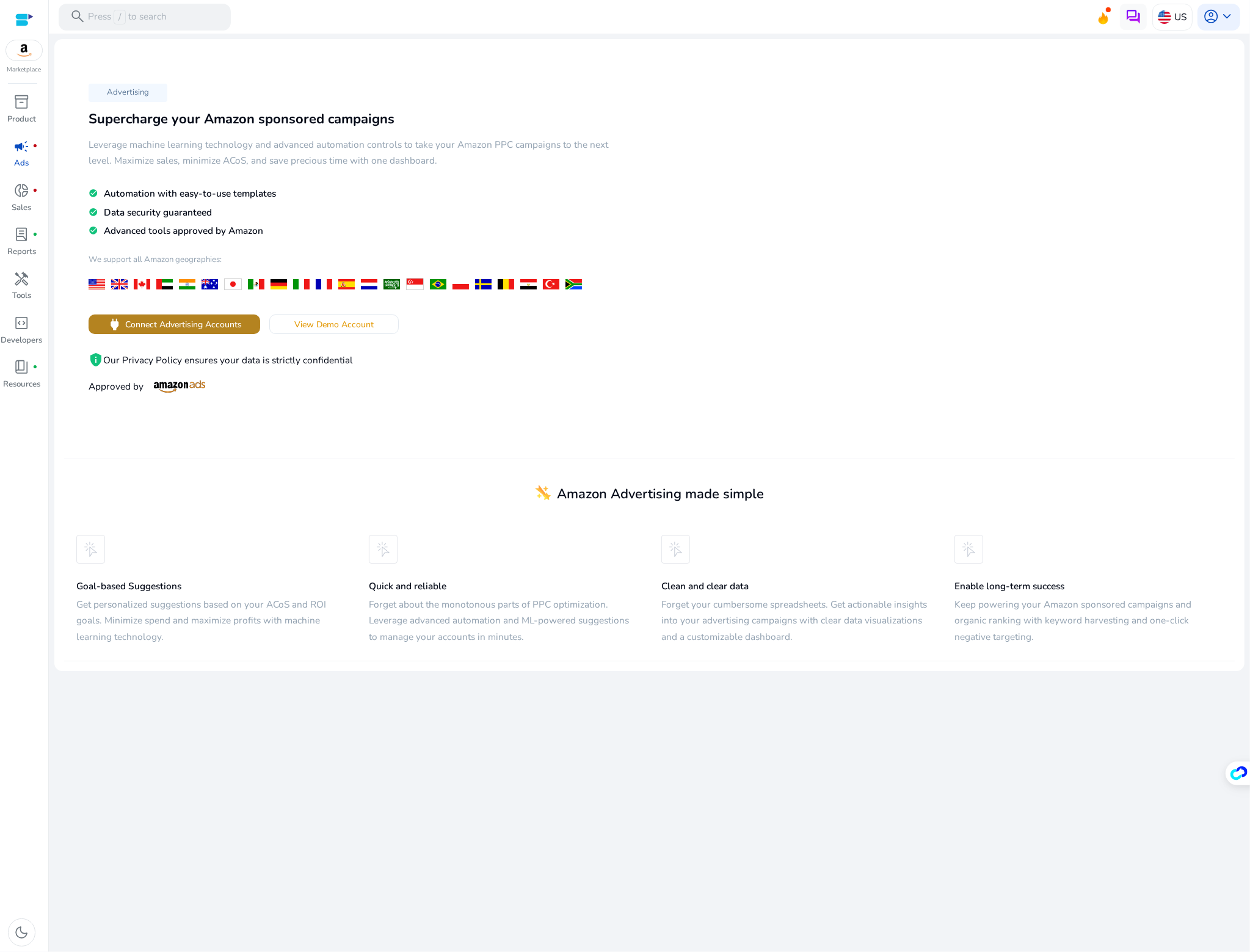
click at [231, 331] on span "Connect Advertising Accounts" at bounding box center [183, 325] width 116 height 13
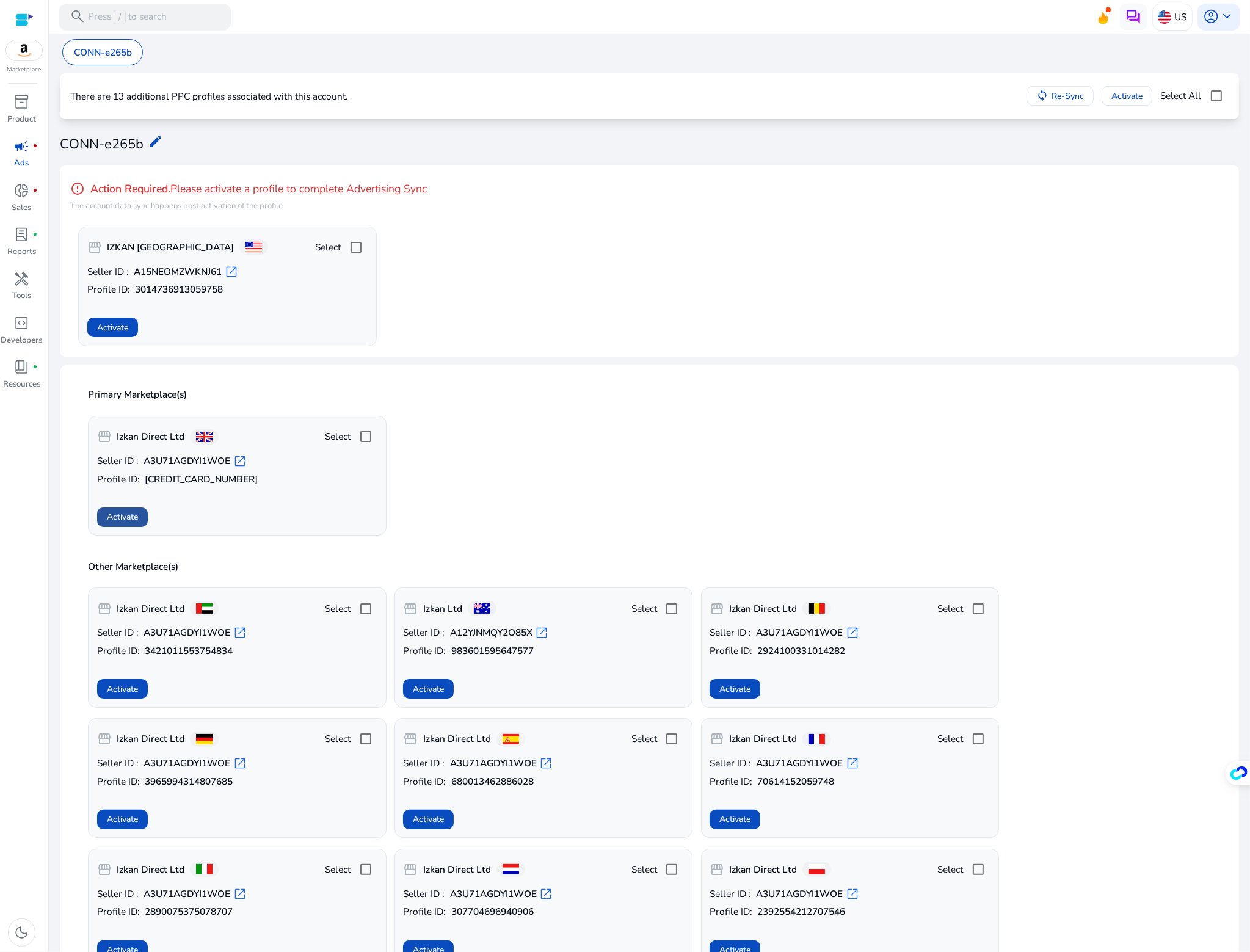
click at [134, 517] on span "Activate" at bounding box center [122, 517] width 31 height 13
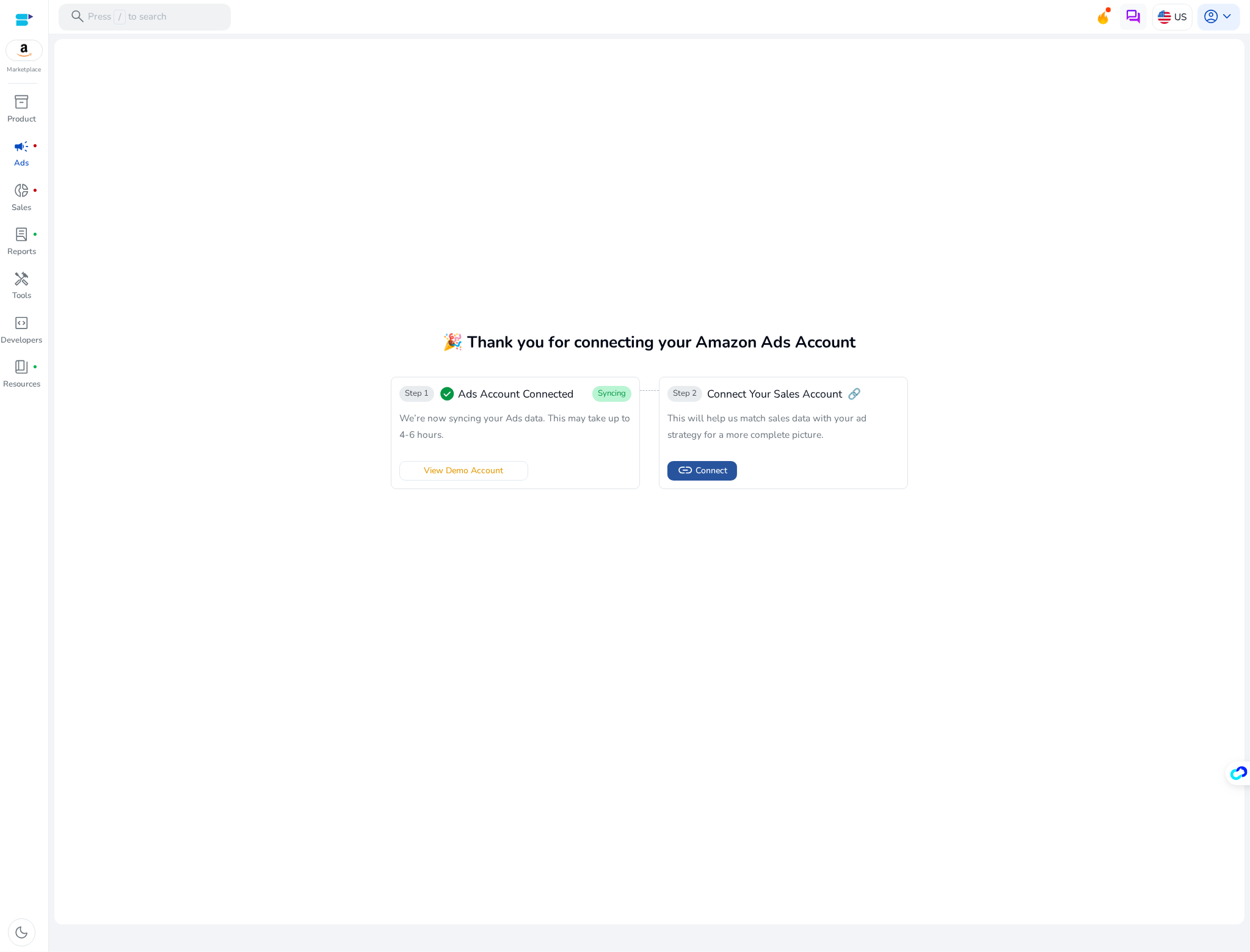
click at [704, 471] on span "Connect" at bounding box center [711, 471] width 32 height 13
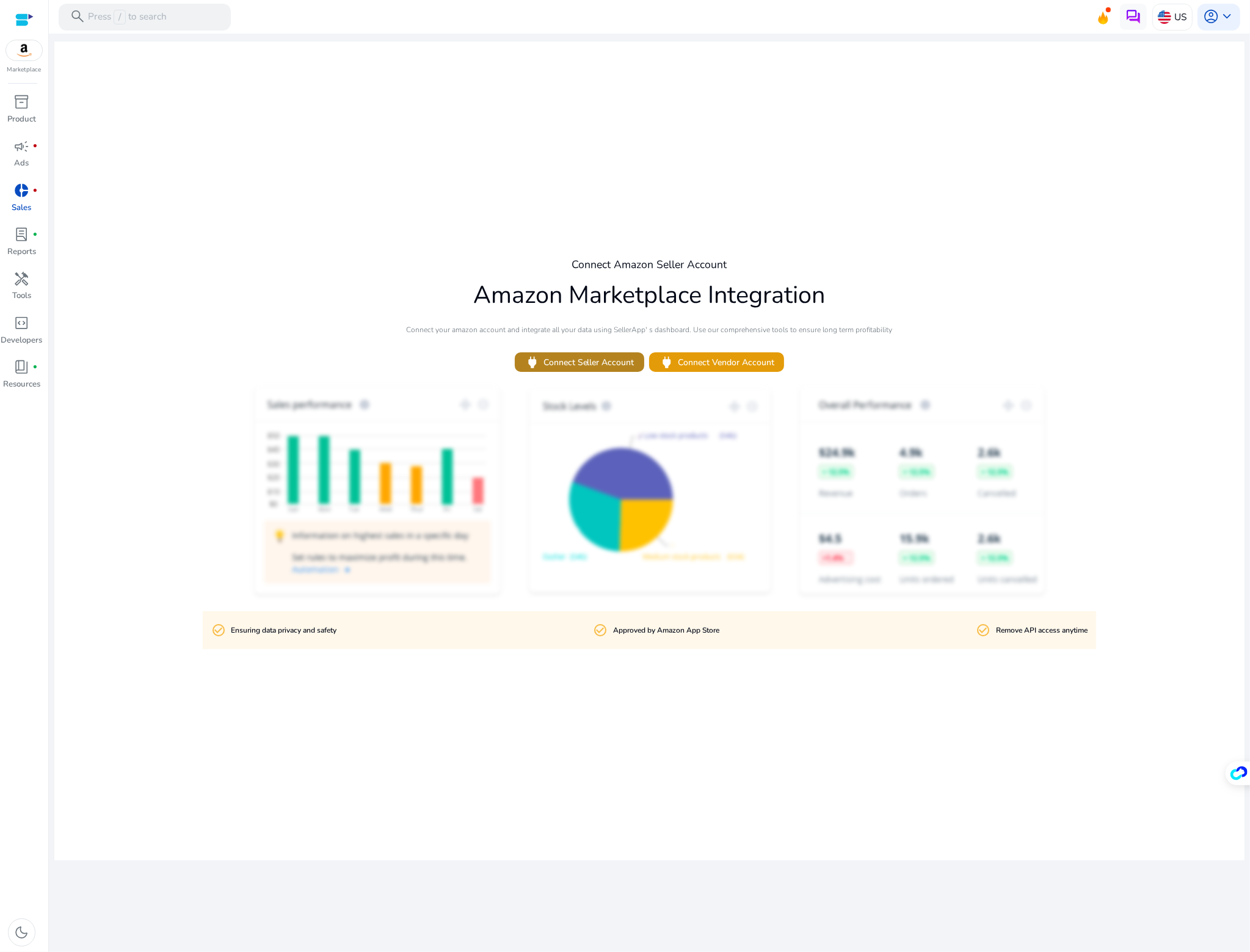
click at [618, 366] on span "power Connect Seller Account" at bounding box center [579, 363] width 109 height 16
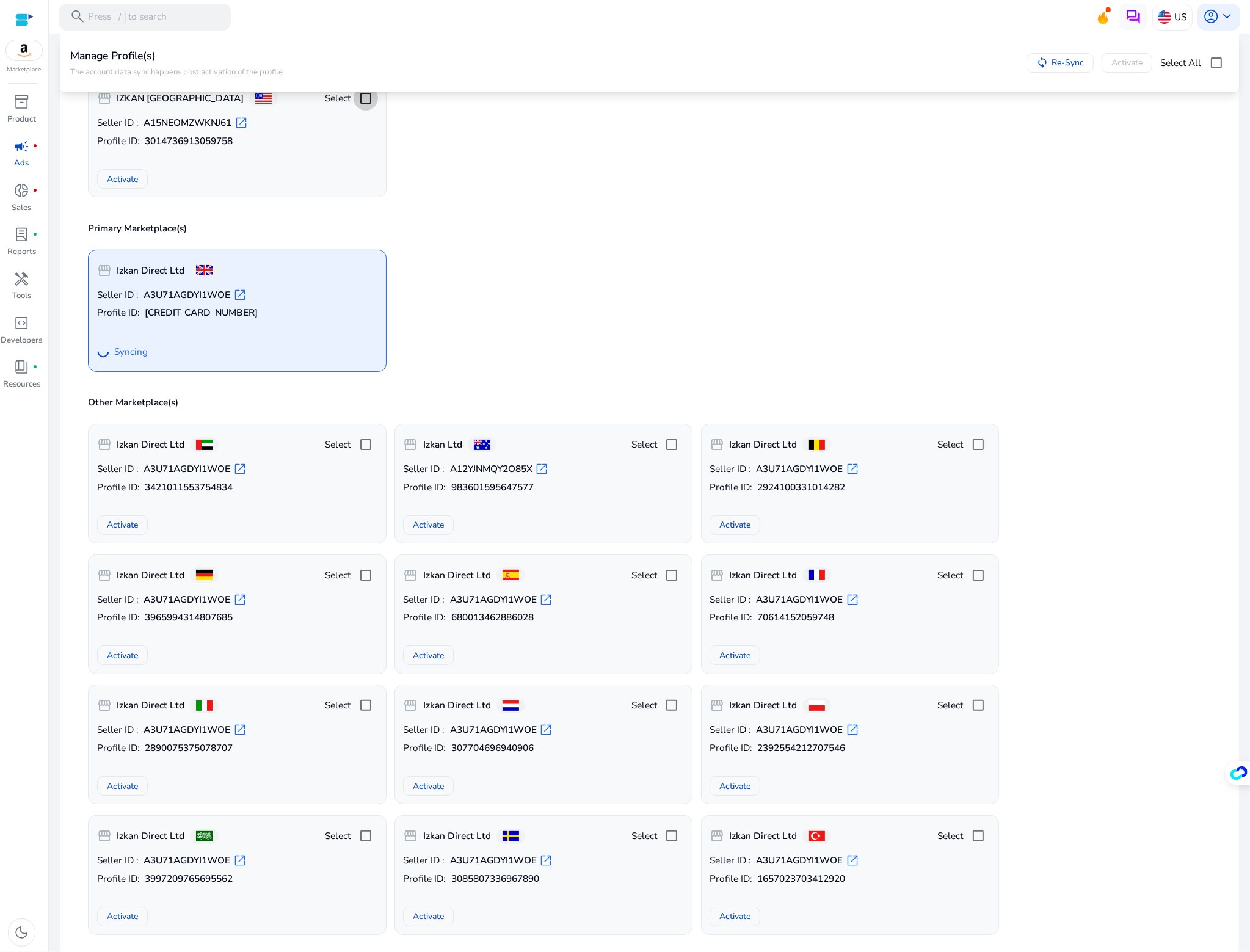
scroll to position [159, 0]
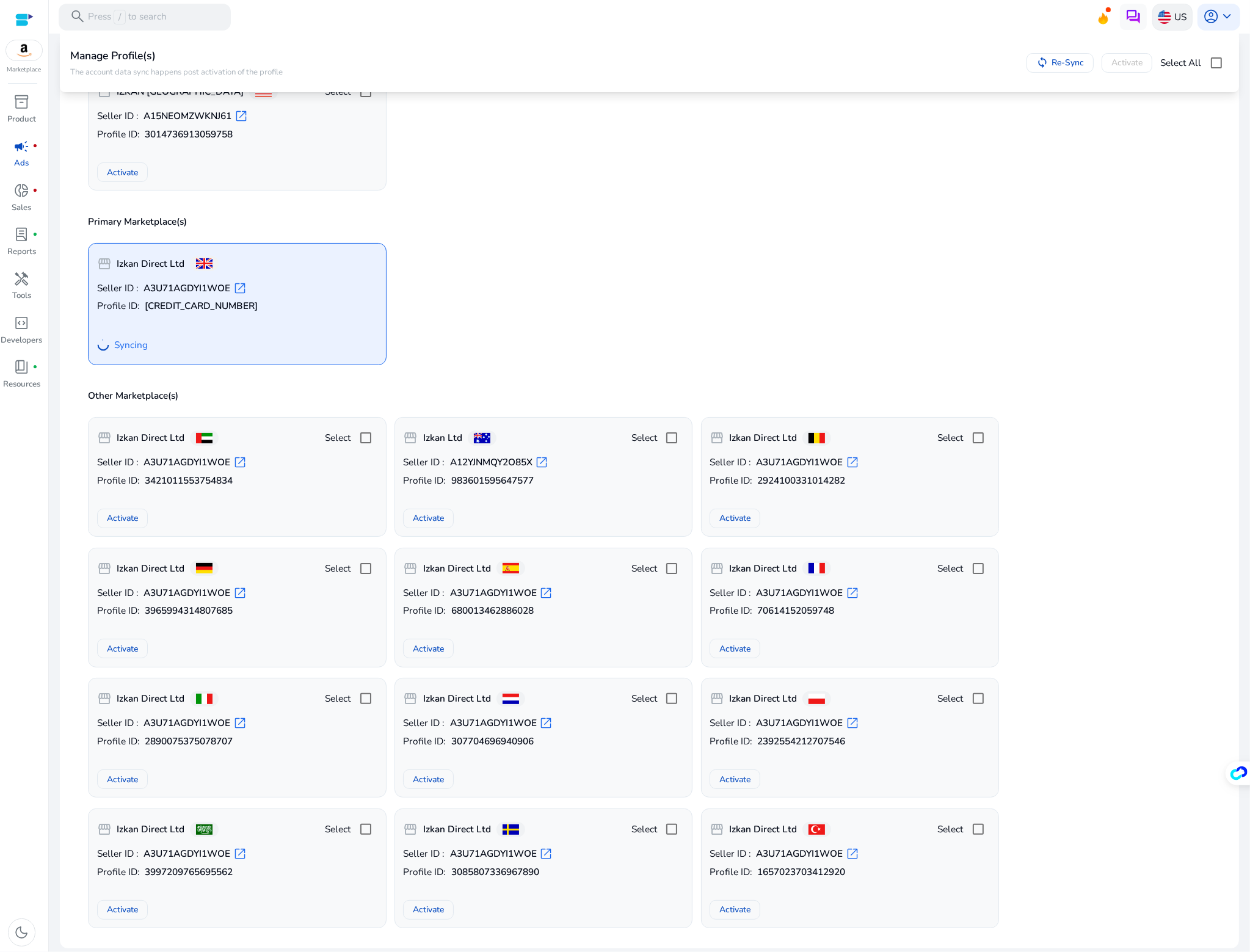
click at [1175, 17] on p "US" at bounding box center [1180, 16] width 12 height 21
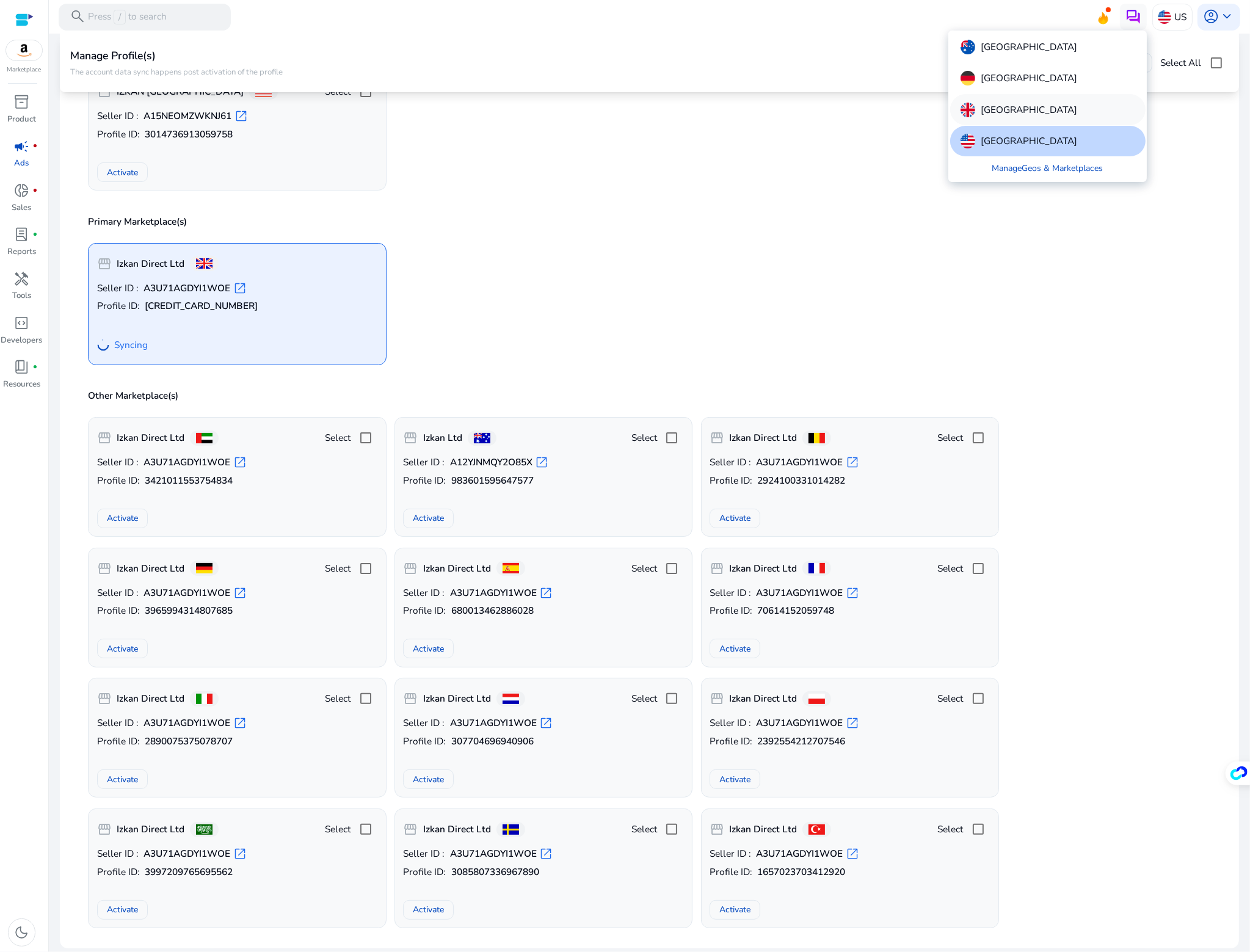
click at [1051, 114] on div "[GEOGRAPHIC_DATA]" at bounding box center [1048, 109] width 195 height 30
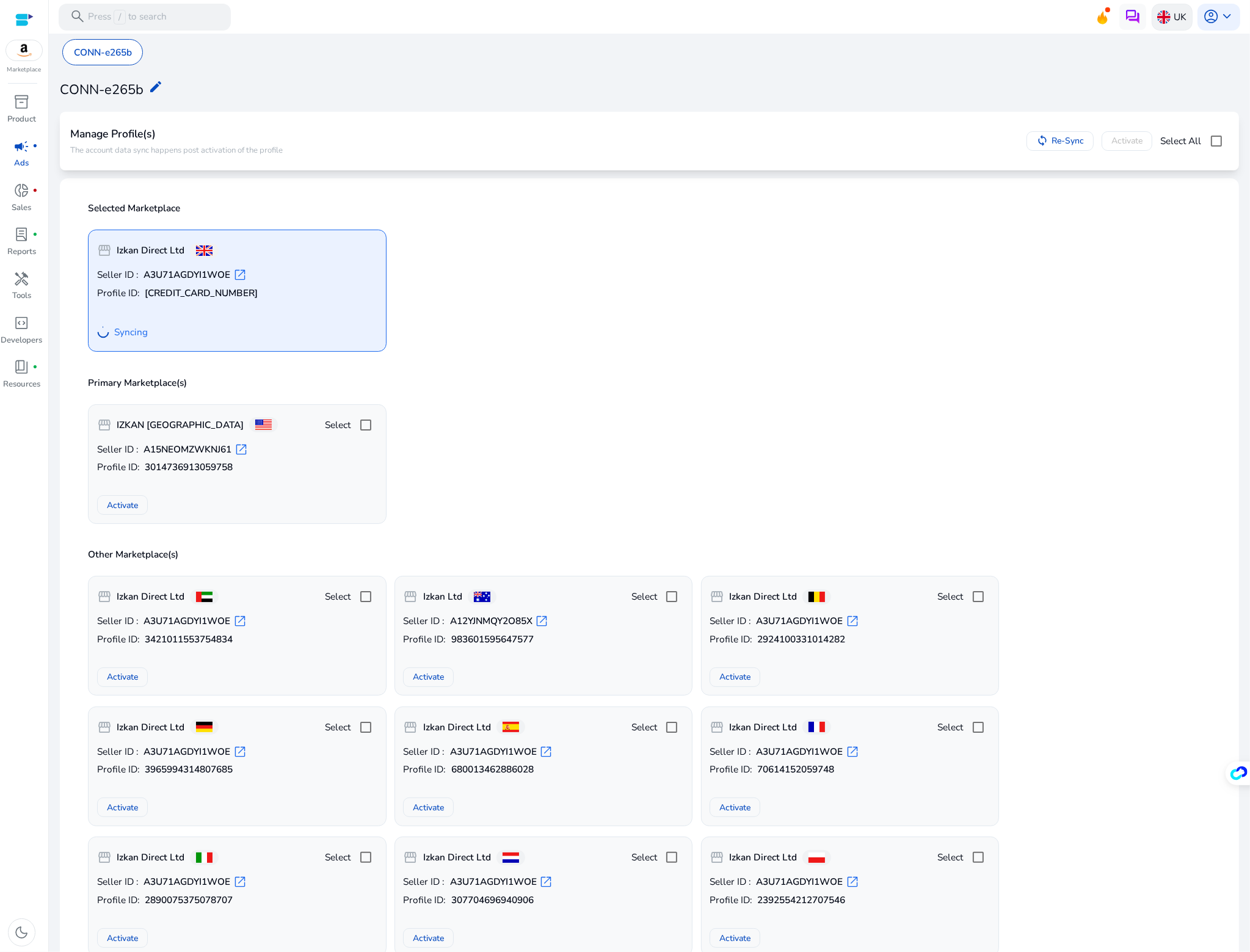
click at [1159, 21] on img at bounding box center [1164, 17] width 14 height 13
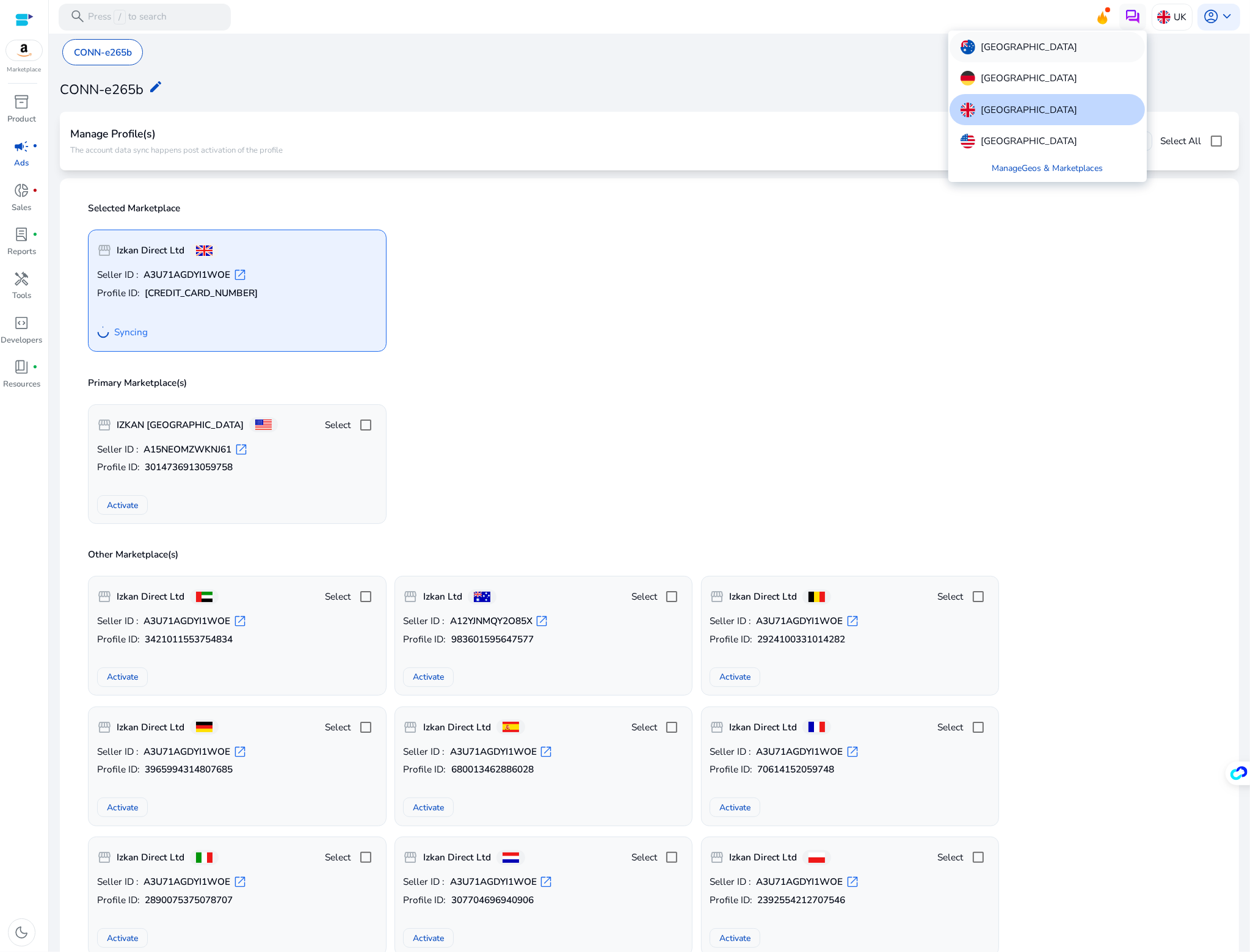
click at [1030, 48] on div "[GEOGRAPHIC_DATA]" at bounding box center [1047, 46] width 195 height 30
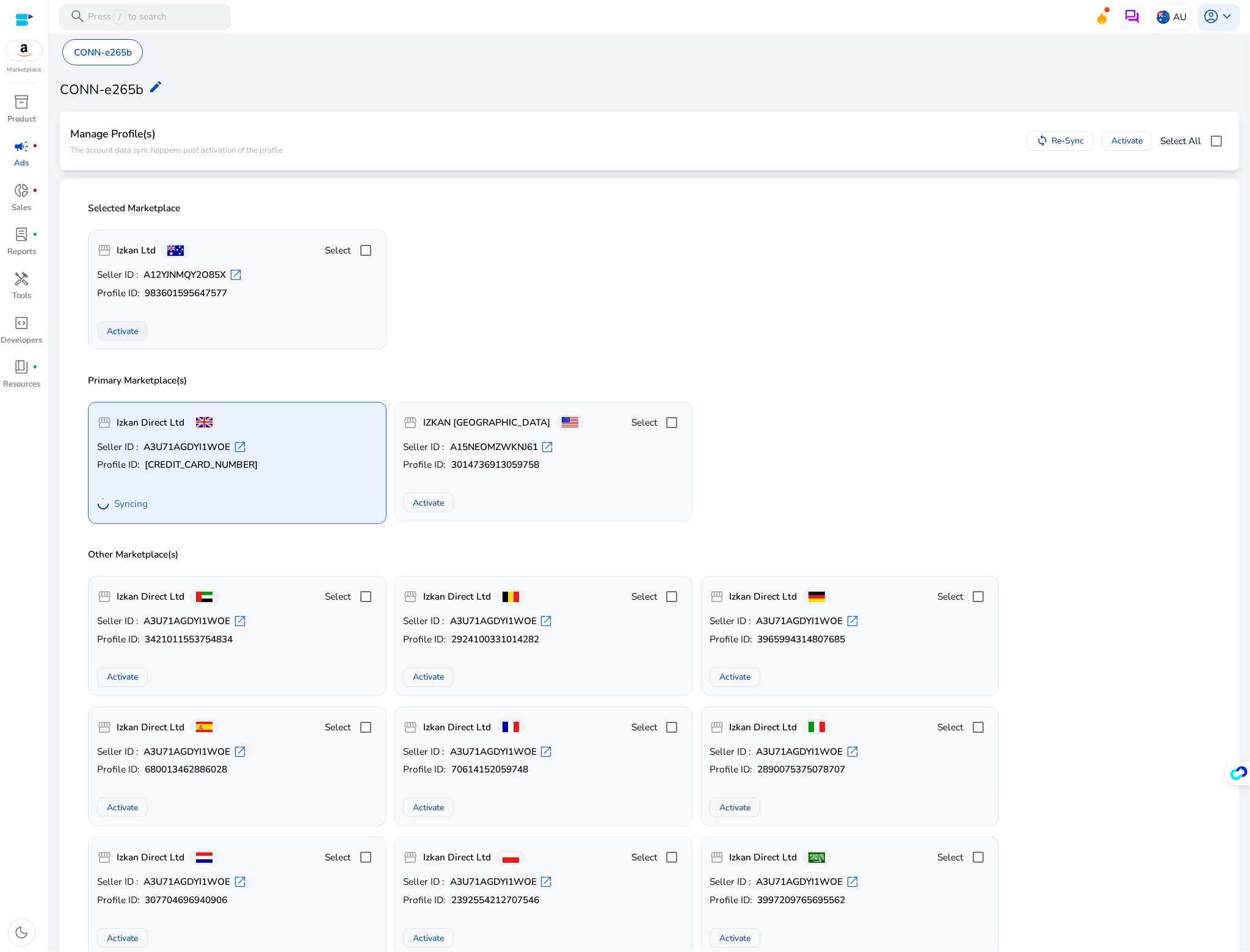
click at [125, 335] on span "Activate" at bounding box center [122, 331] width 31 height 13
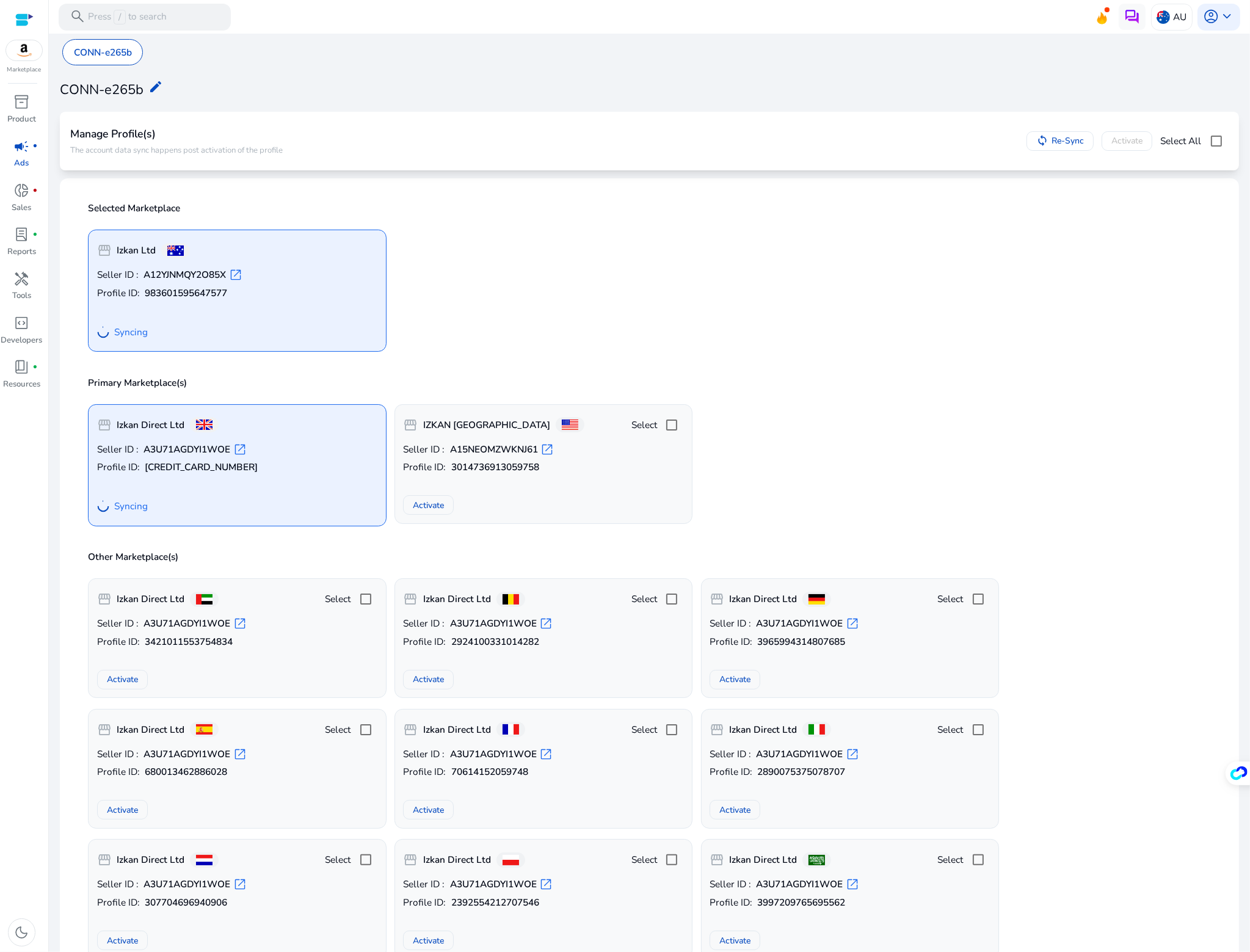
click at [134, 333] on span "Syncing" at bounding box center [131, 332] width 33 height 13
click at [242, 273] on span "open_in_new" at bounding box center [235, 274] width 14 height 13
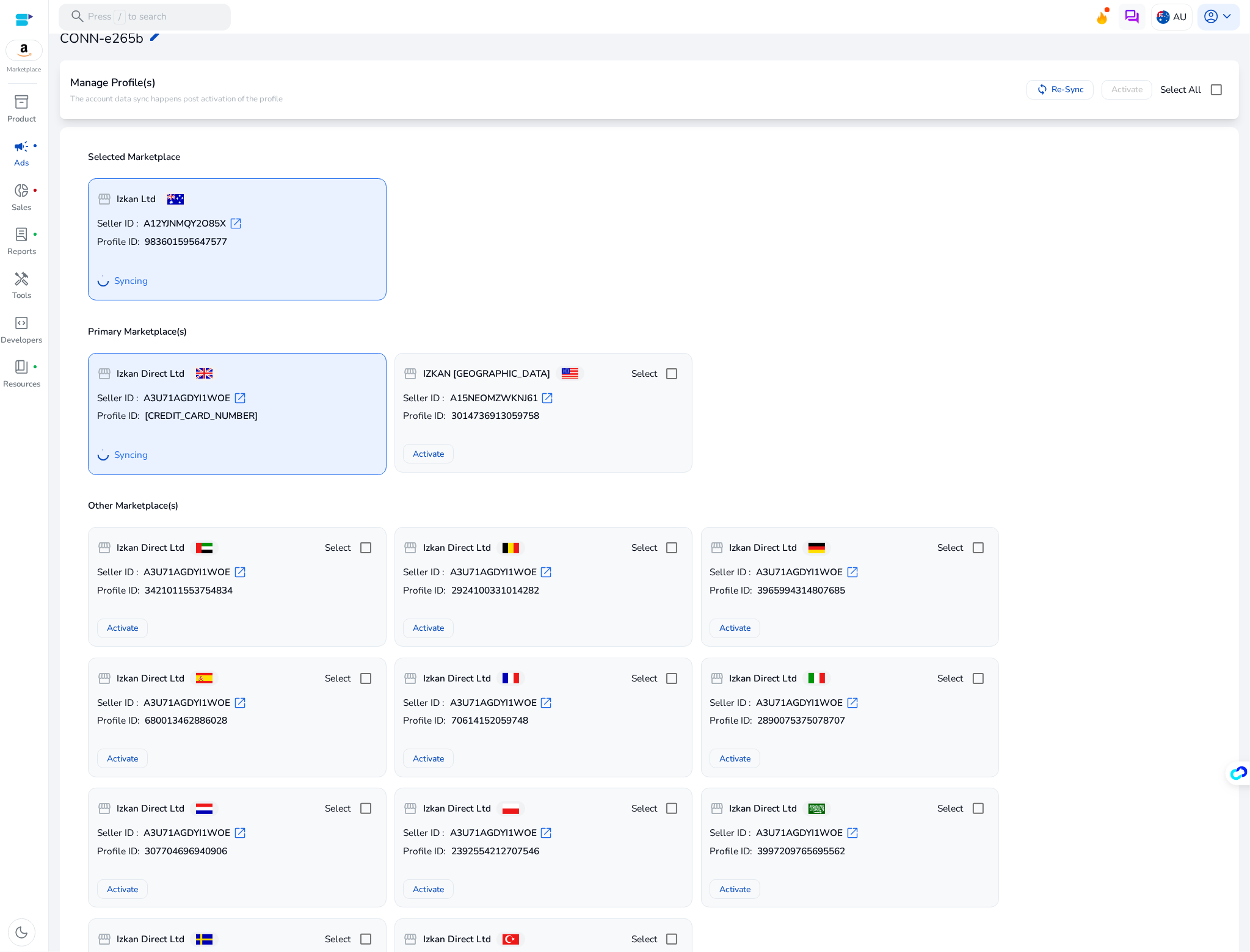
scroll to position [0, 0]
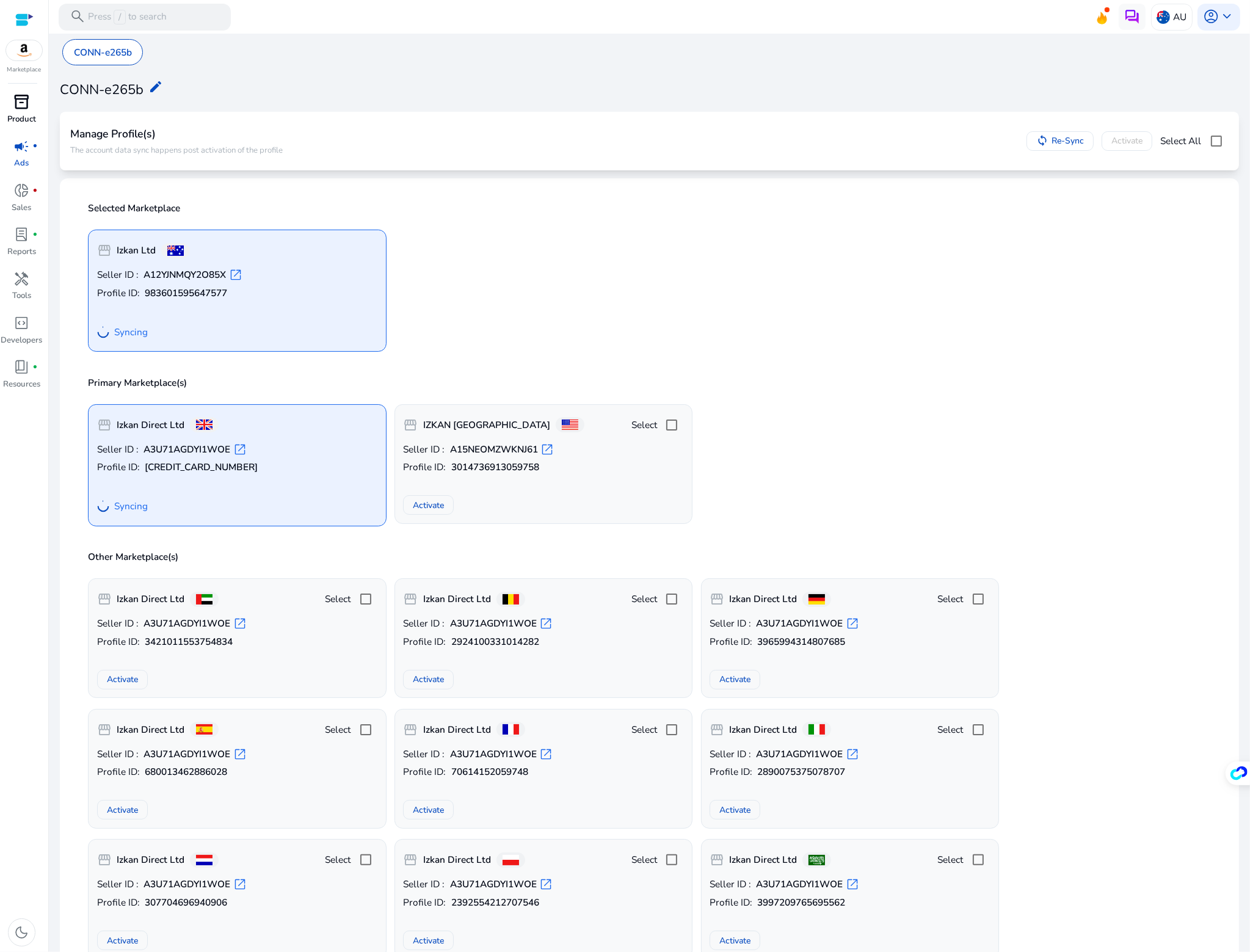
click at [24, 112] on div "inventory_2" at bounding box center [22, 102] width 37 height 21
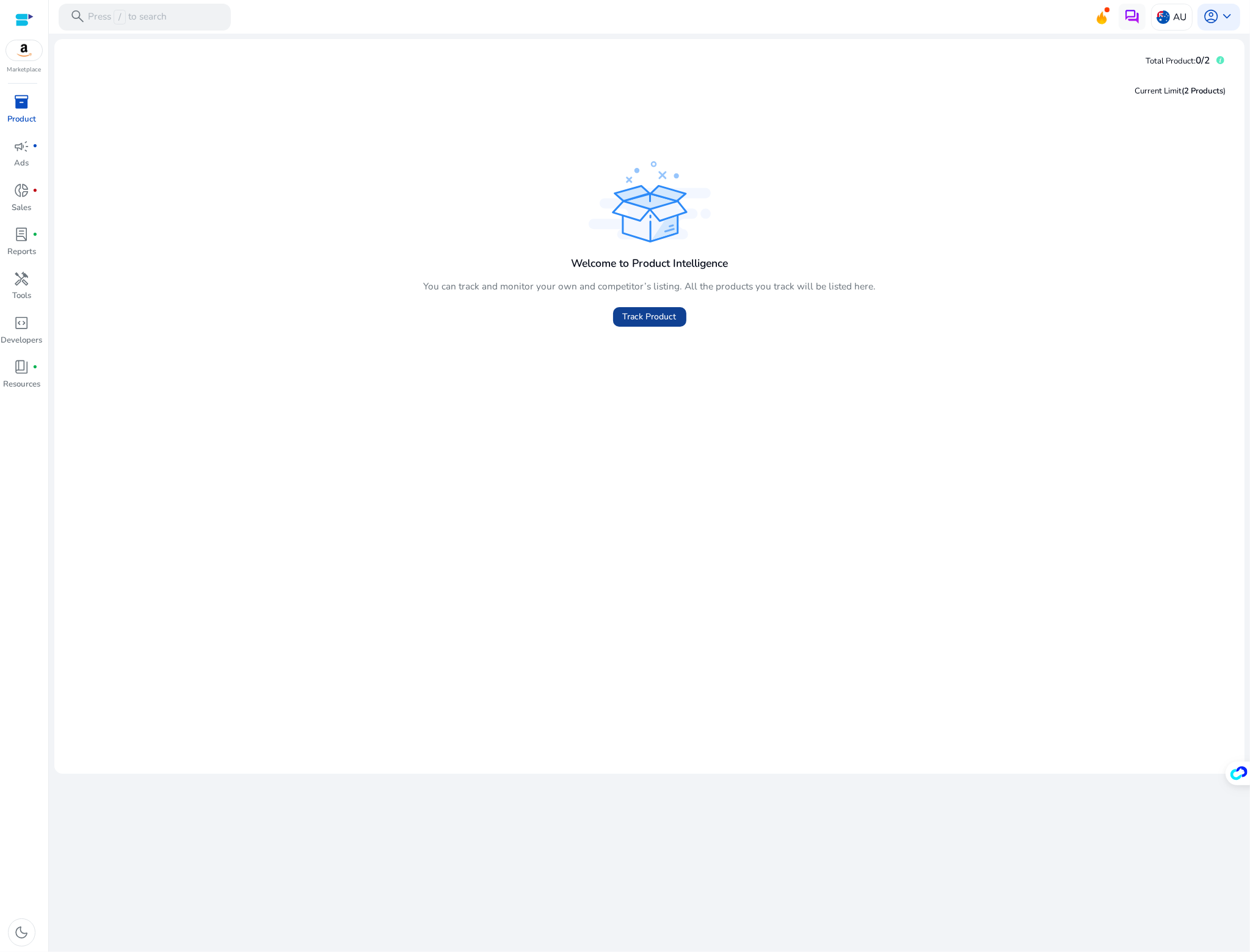
click at [652, 310] on span "Track Product" at bounding box center [650, 316] width 54 height 13
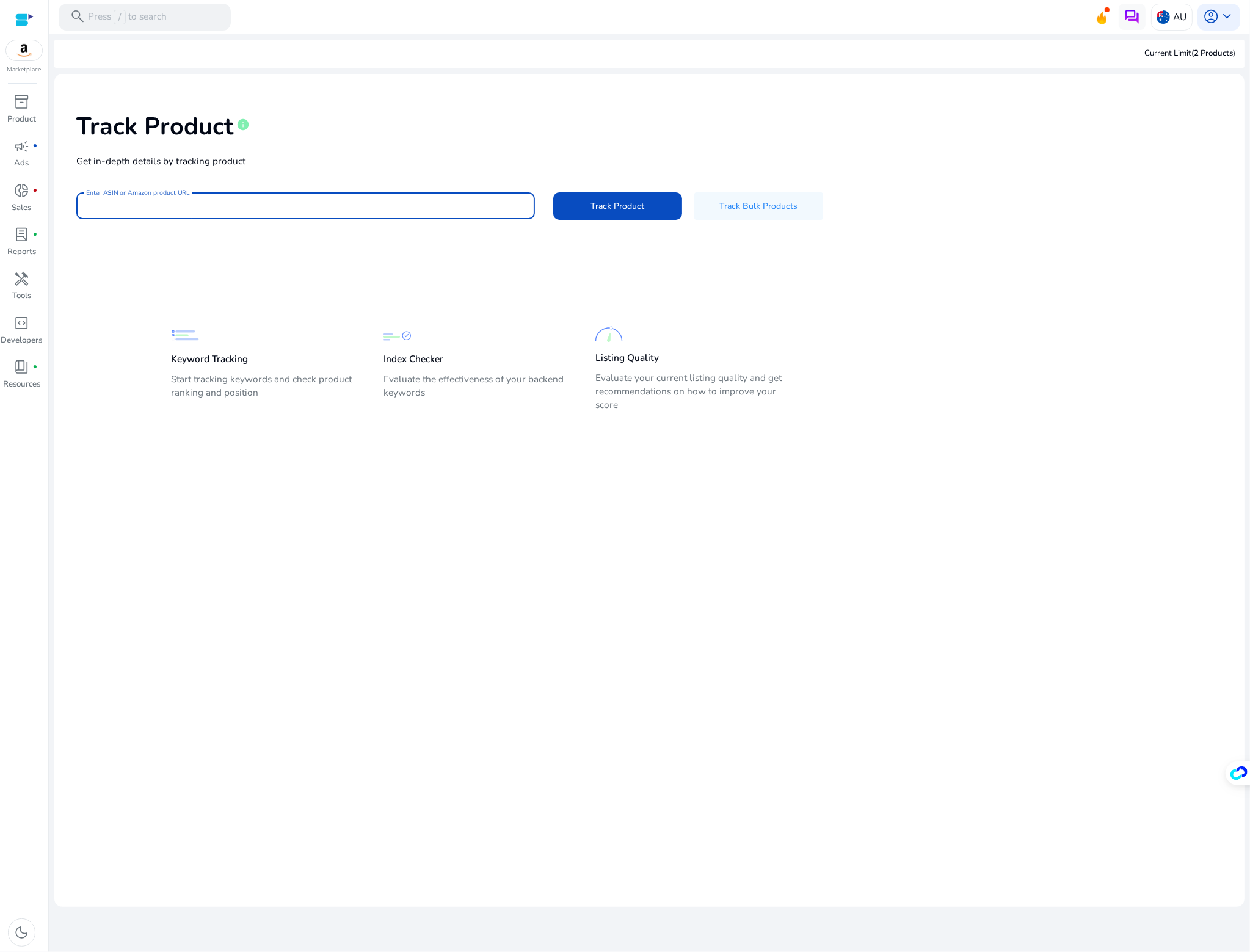
click at [367, 206] on input "Enter ASIN or Amazon product URL" at bounding box center [305, 206] width 439 height 13
drag, startPoint x: 505, startPoint y: 213, endPoint x: 376, endPoint y: 207, distance: 129.1
click at [376, 207] on input "Enter ASIN or Amazon product URL" at bounding box center [305, 206] width 439 height 13
paste input "**********"
type input "**********"
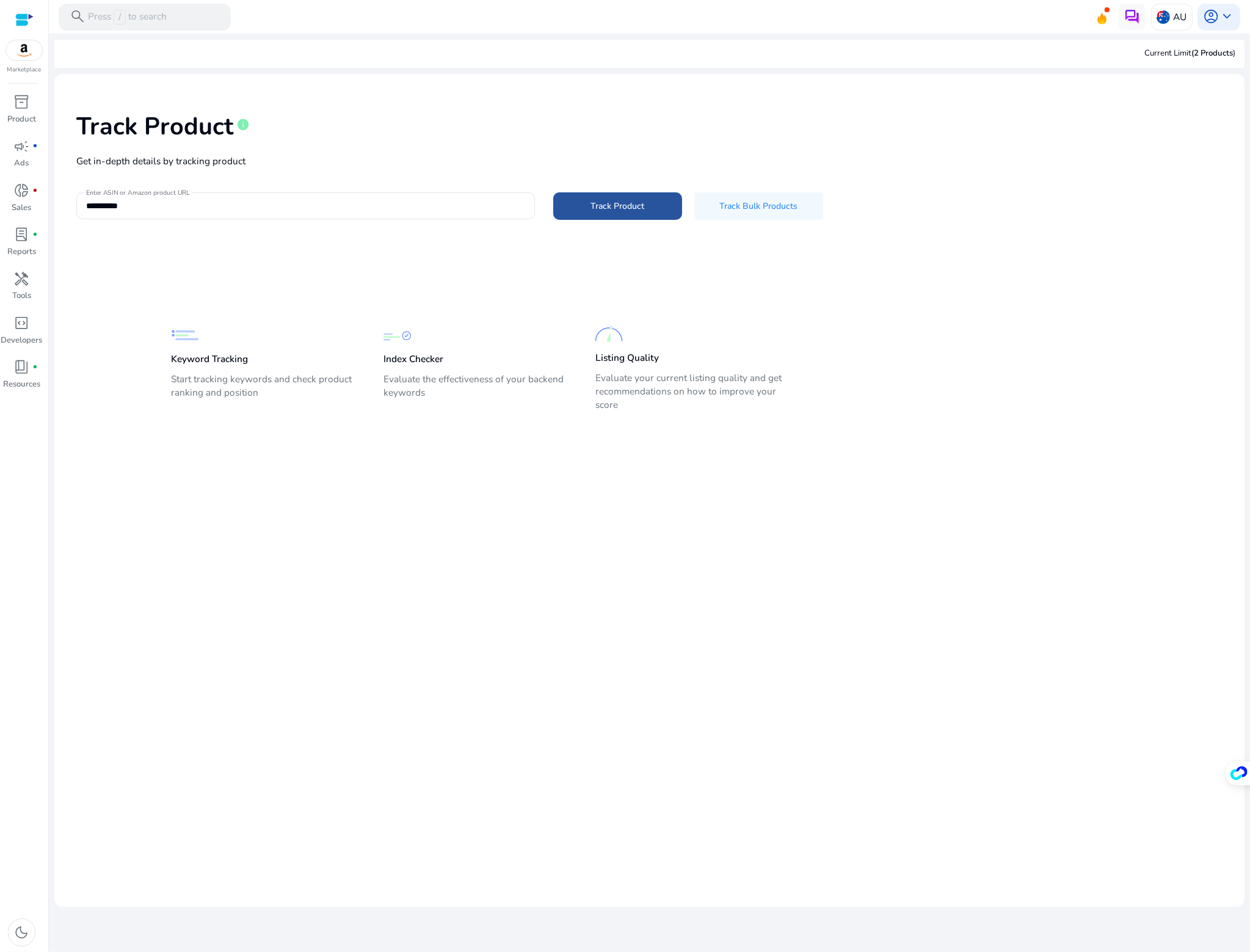
click at [636, 213] on span at bounding box center [618, 206] width 129 height 30
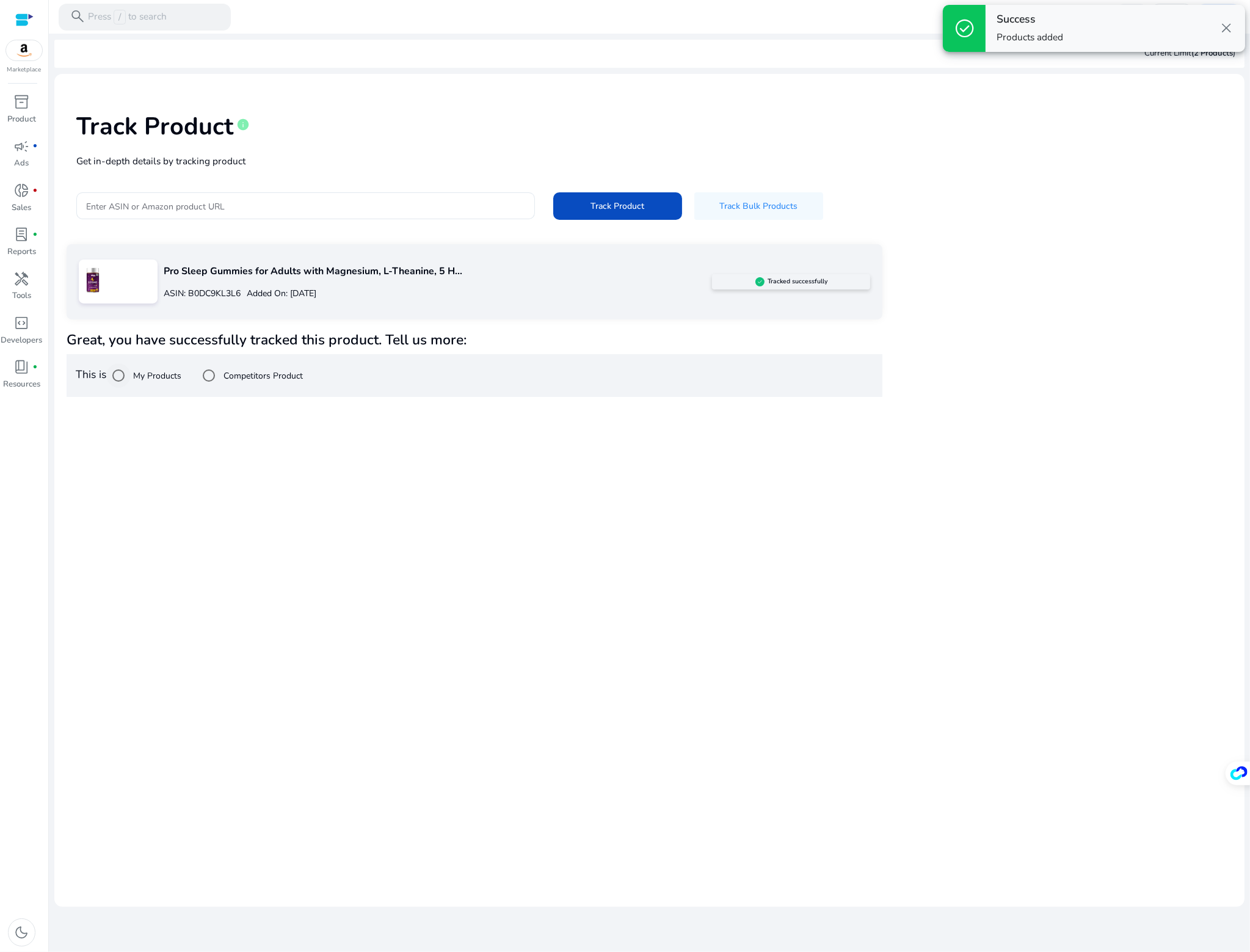
click at [161, 373] on label "My Products" at bounding box center [156, 376] width 51 height 13
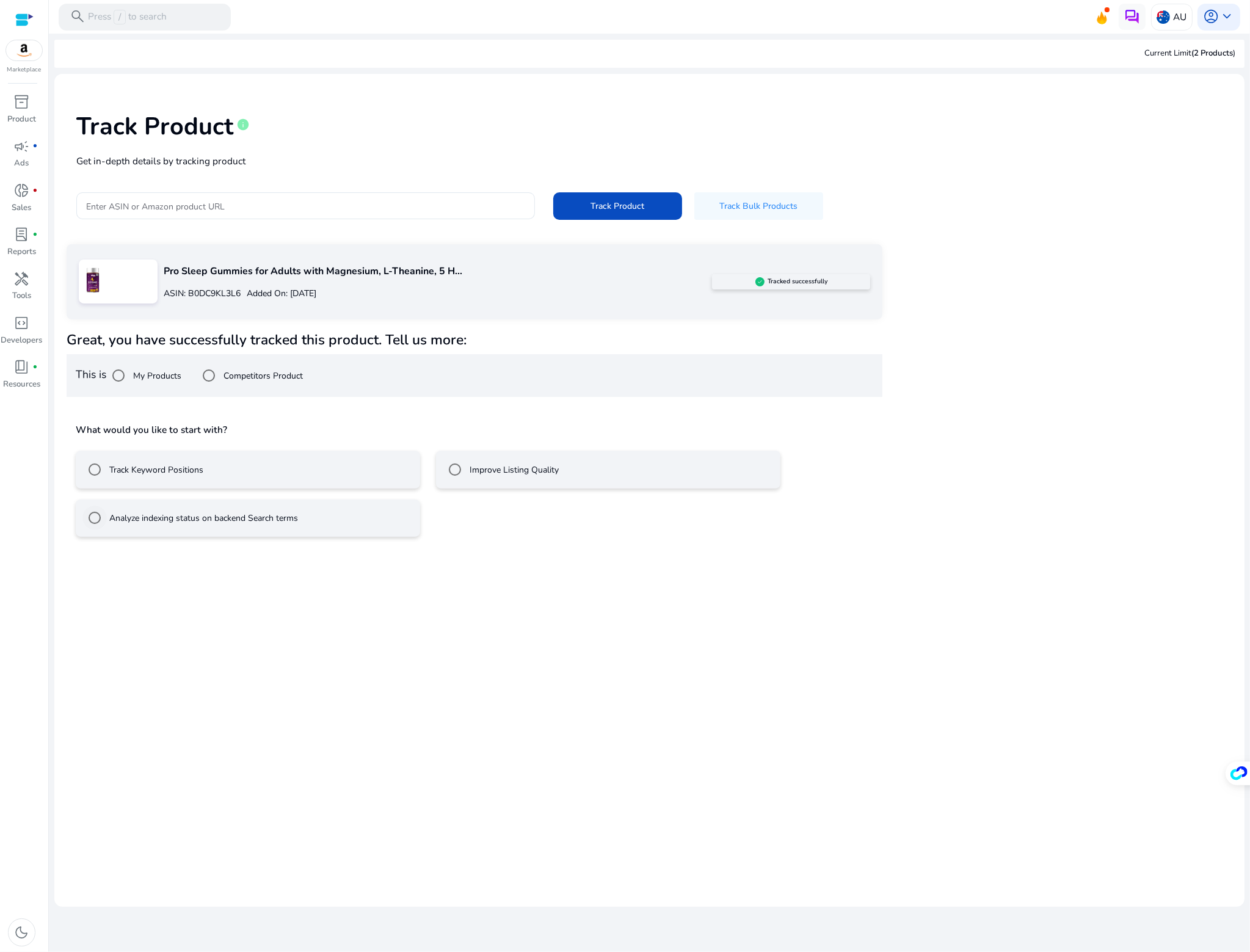
click at [271, 519] on label "Analyze indexing status on backend Search terms" at bounding box center [202, 518] width 191 height 13
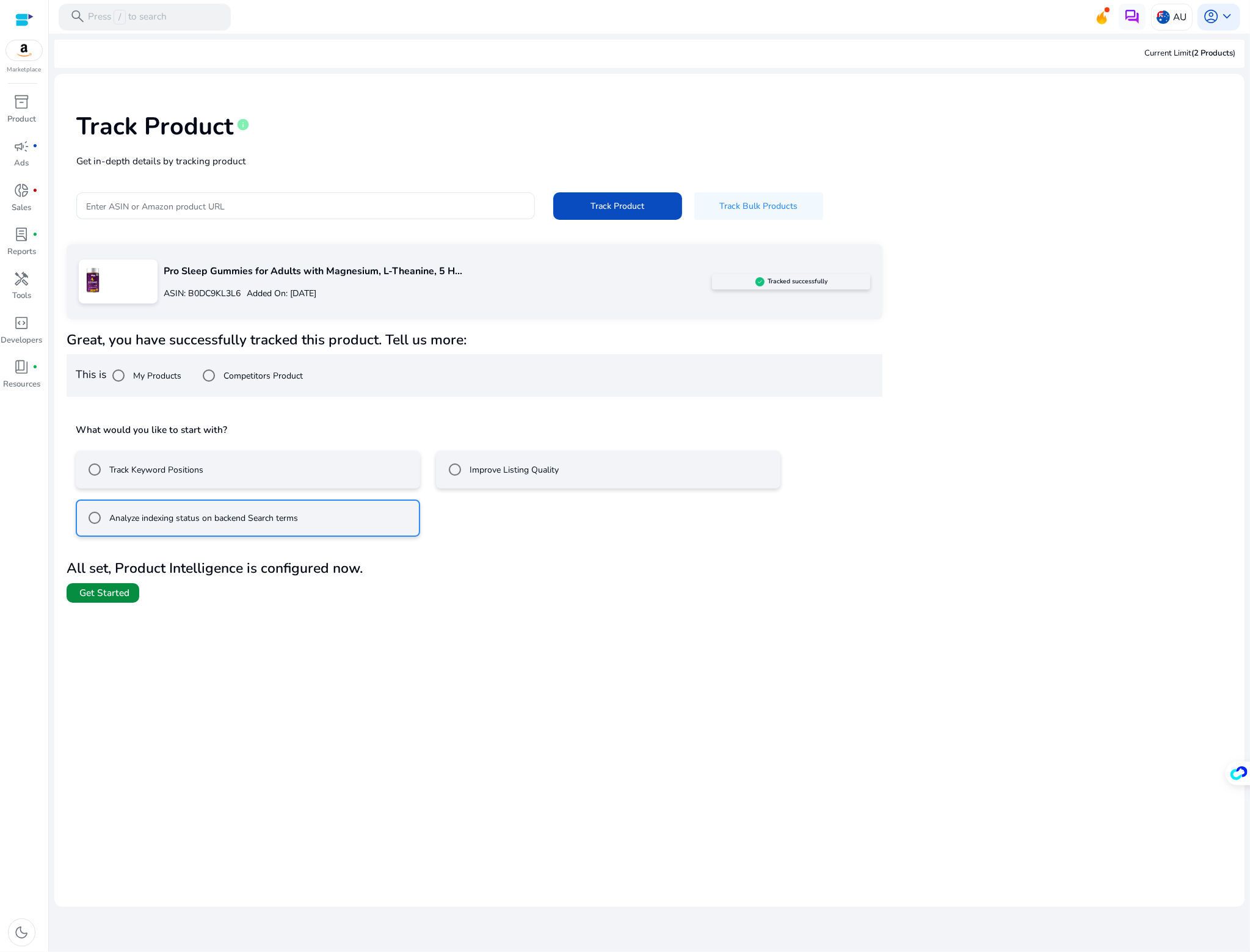
click at [113, 588] on span "Get Started" at bounding box center [104, 593] width 50 height 13
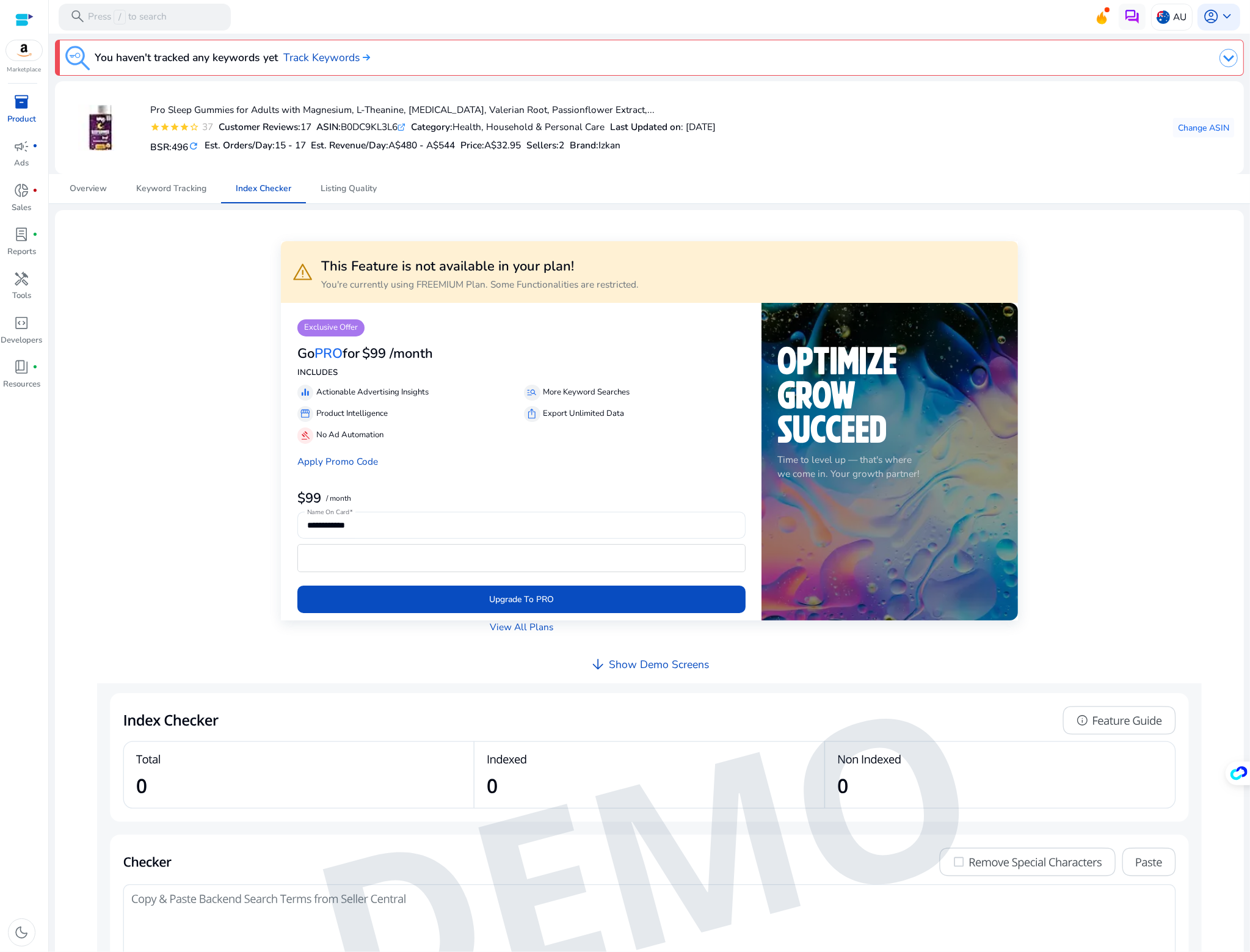
click at [669, 663] on h4 "Show Demo Screens" at bounding box center [659, 665] width 100 height 13
click at [626, 665] on h4 "Show Demo Screens" at bounding box center [659, 665] width 100 height 13
click at [187, 190] on span "Keyword Tracking" at bounding box center [171, 188] width 70 height 8
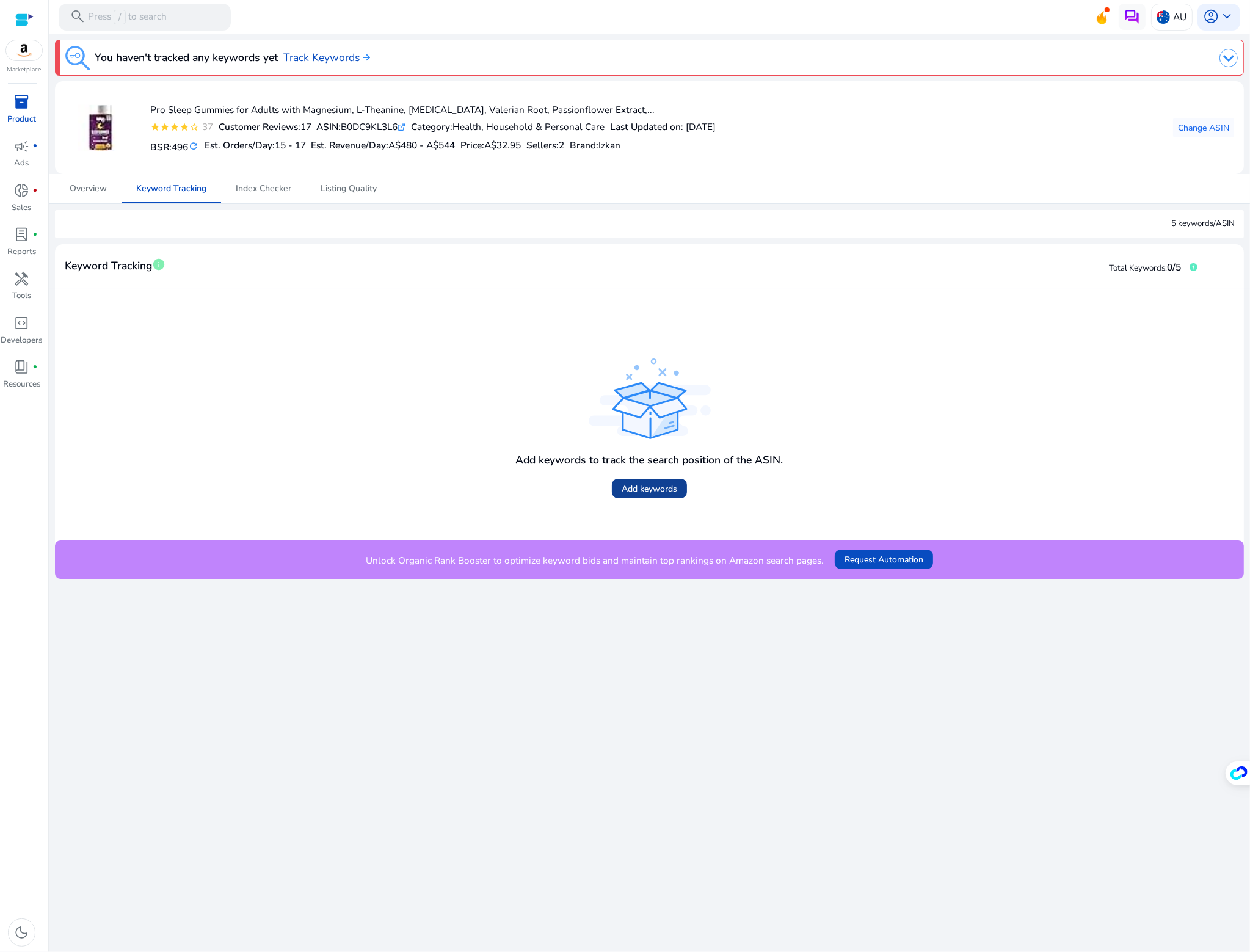
click at [657, 486] on span "Add keywords" at bounding box center [649, 489] width 55 height 13
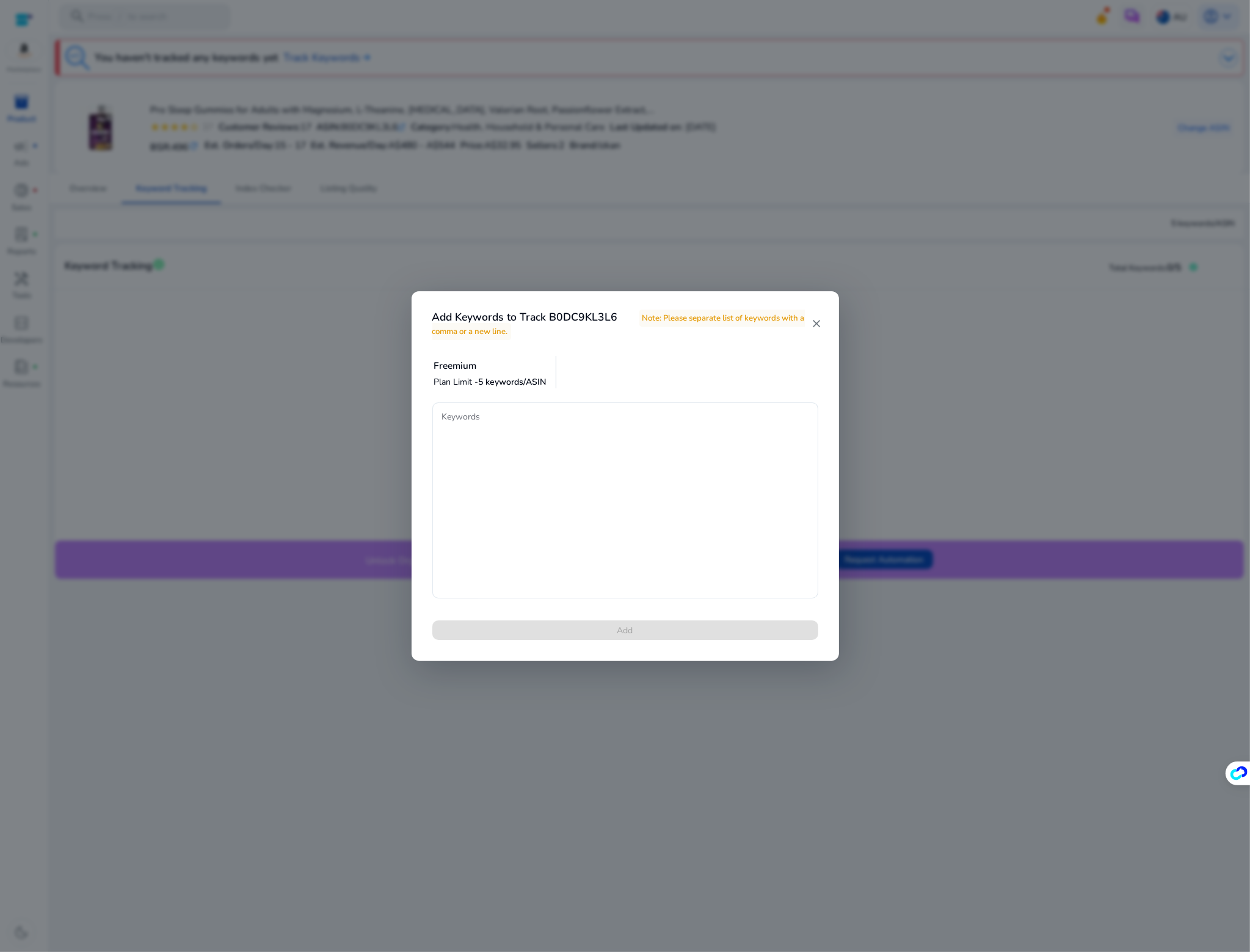
click at [818, 322] on mat-icon "close" at bounding box center [816, 323] width 10 height 12
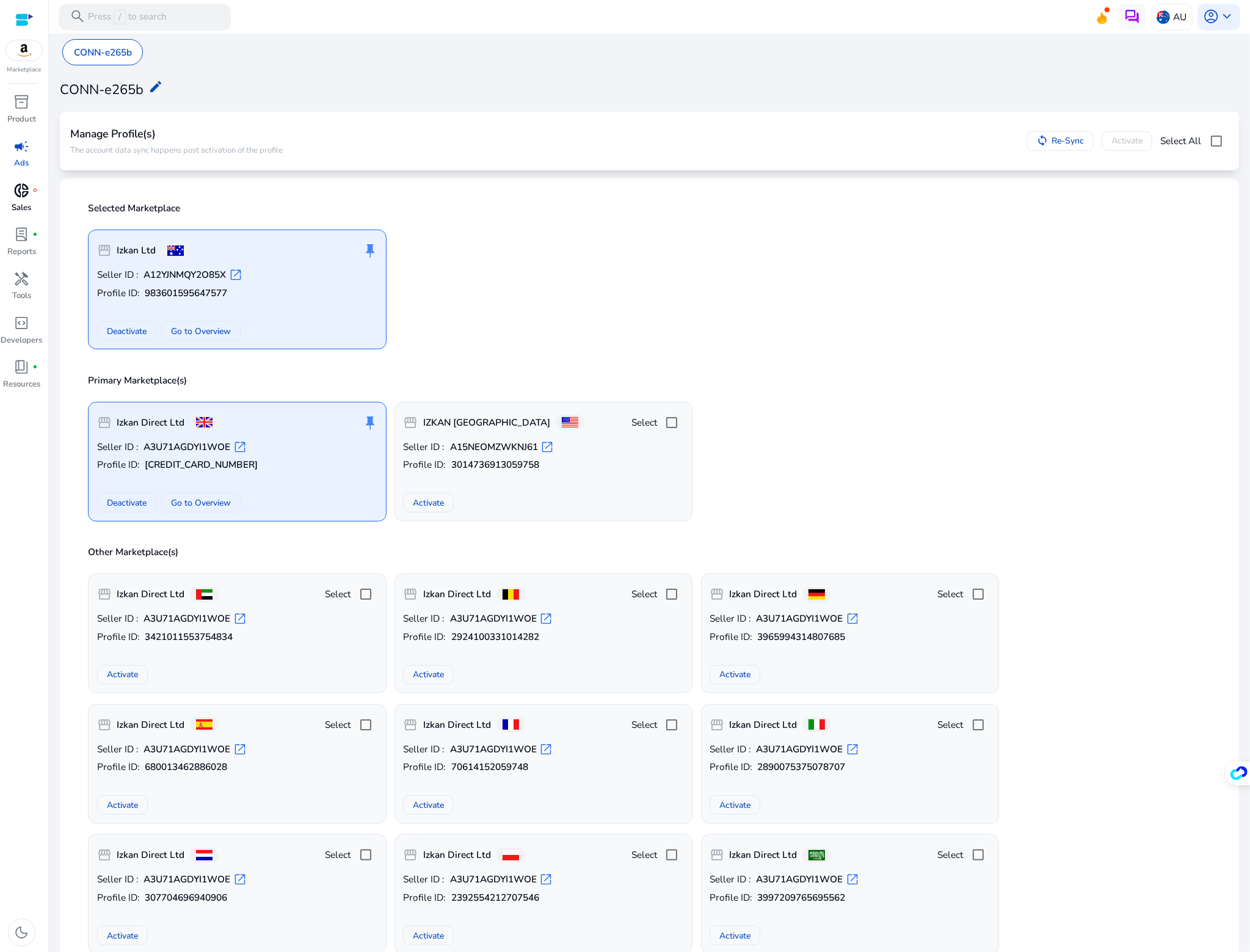
click at [22, 190] on span "donut_small" at bounding box center [22, 190] width 16 height 16
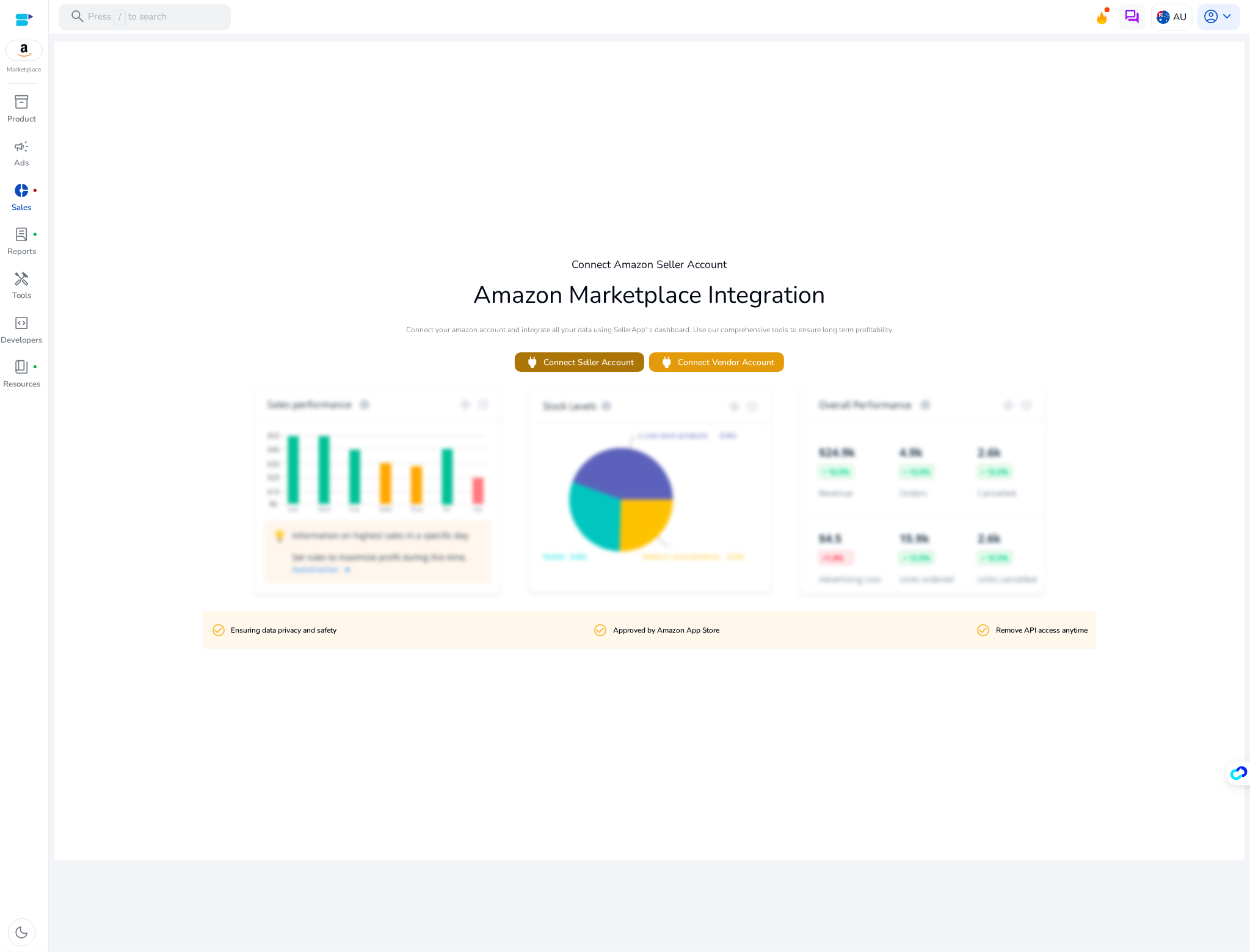
click at [594, 370] on span "power Connect Seller Account" at bounding box center [579, 363] width 109 height 16
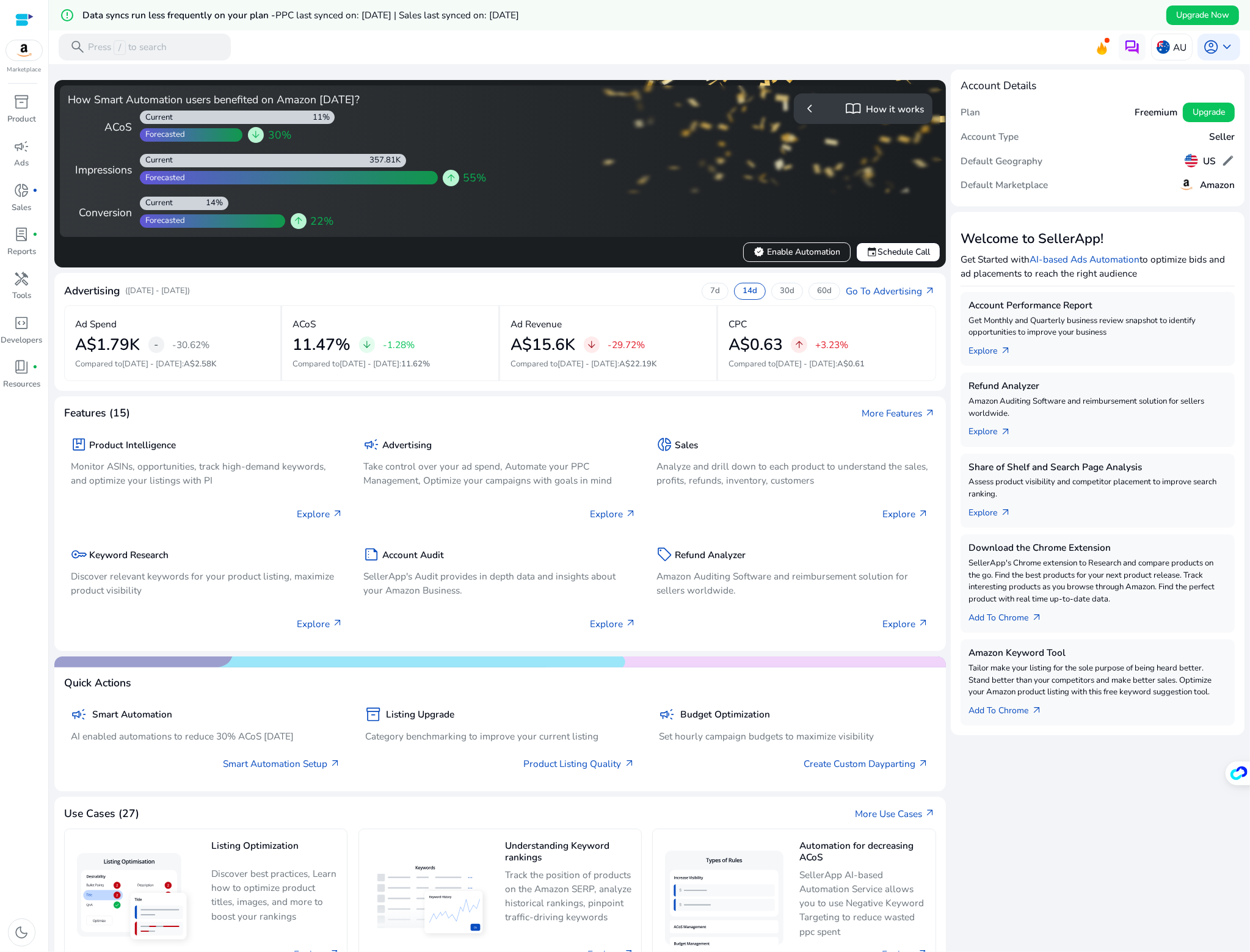
drag, startPoint x: 1241, startPoint y: 701, endPoint x: 1222, endPoint y: 158, distance: 543.3
click at [1222, 158] on span "edit" at bounding box center [1228, 160] width 14 height 13
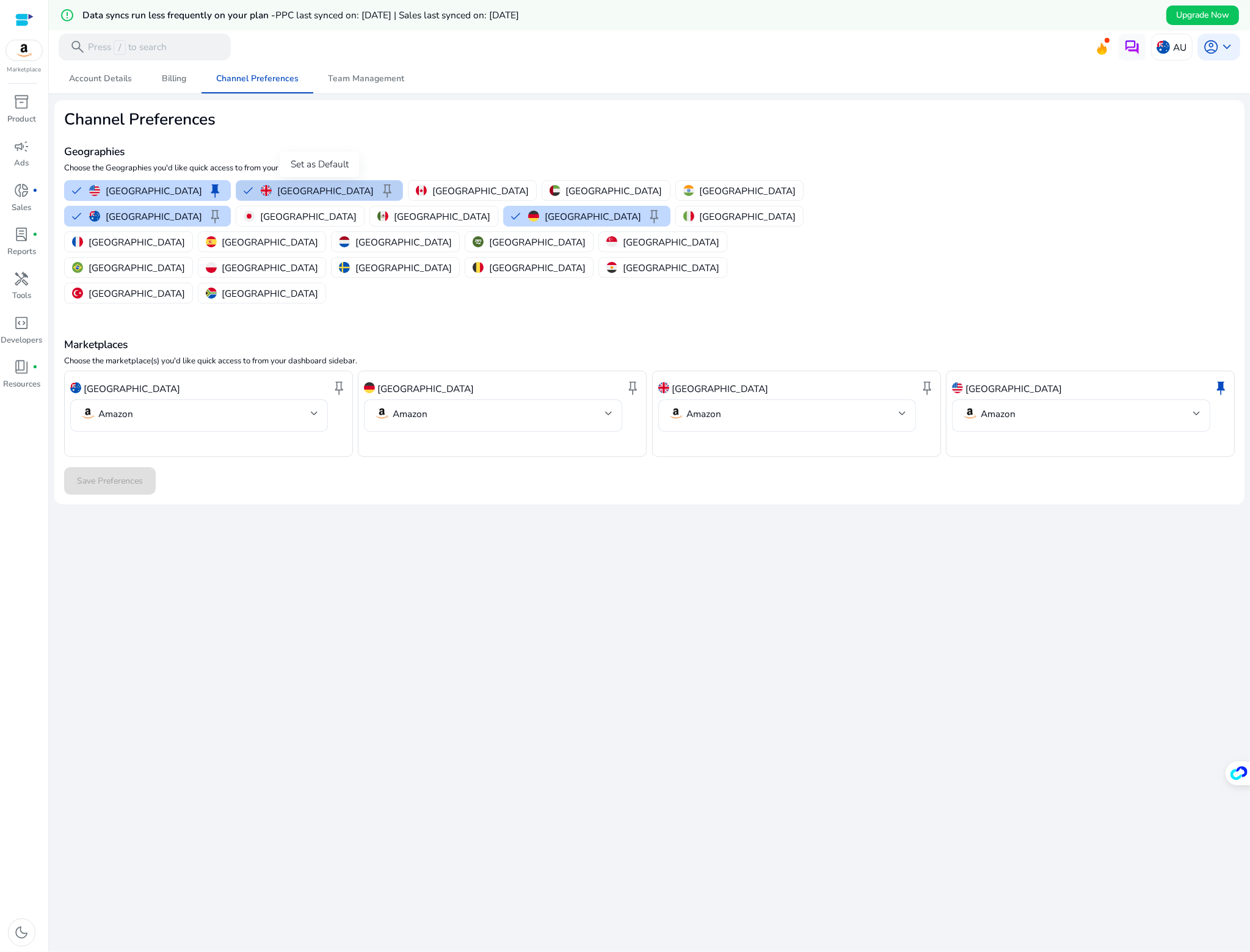
click at [379, 186] on span "keep" at bounding box center [387, 190] width 16 height 16
click at [140, 474] on span "Save Preferences" at bounding box center [110, 481] width 66 height 13
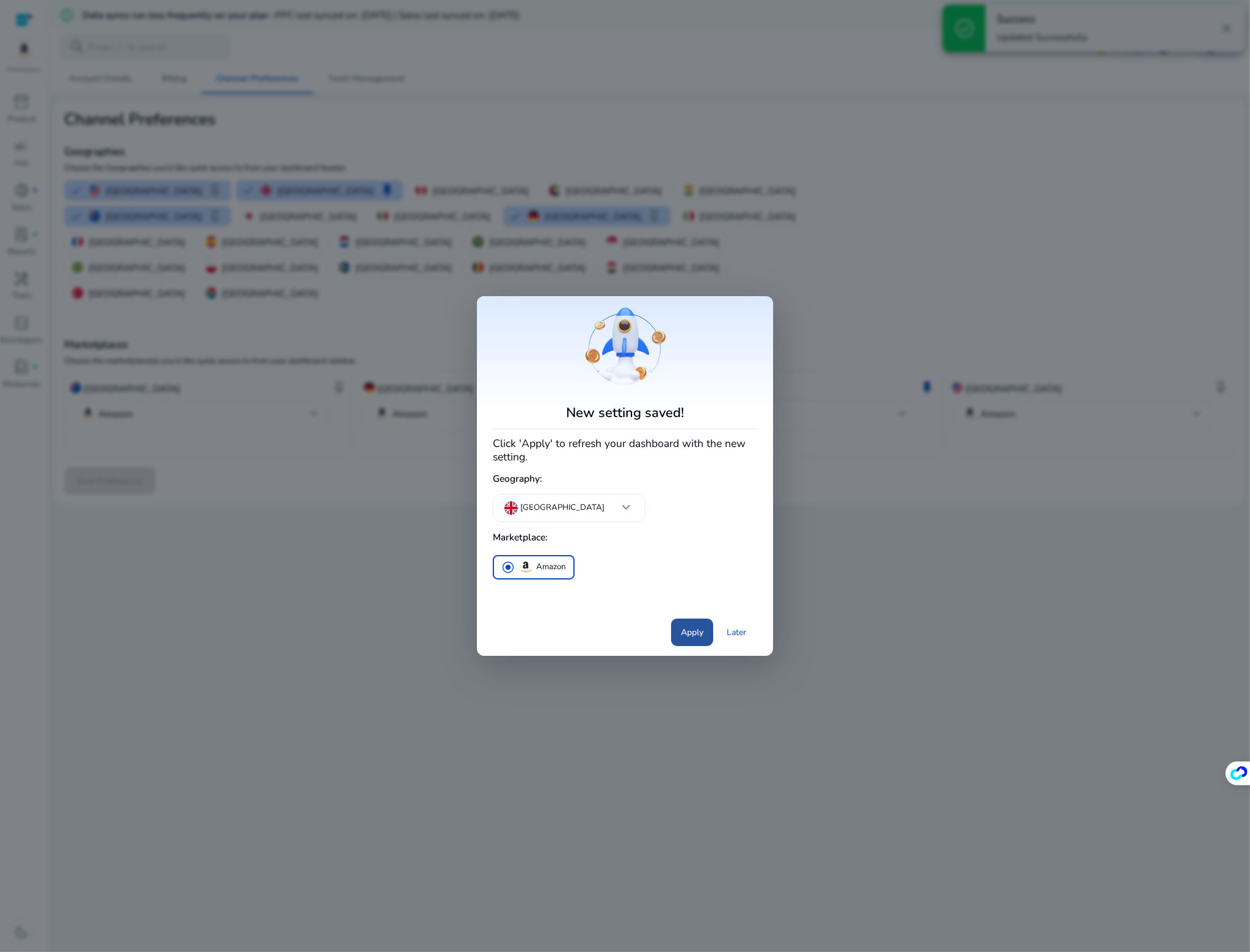
click at [691, 636] on span "Apply" at bounding box center [692, 633] width 23 height 13
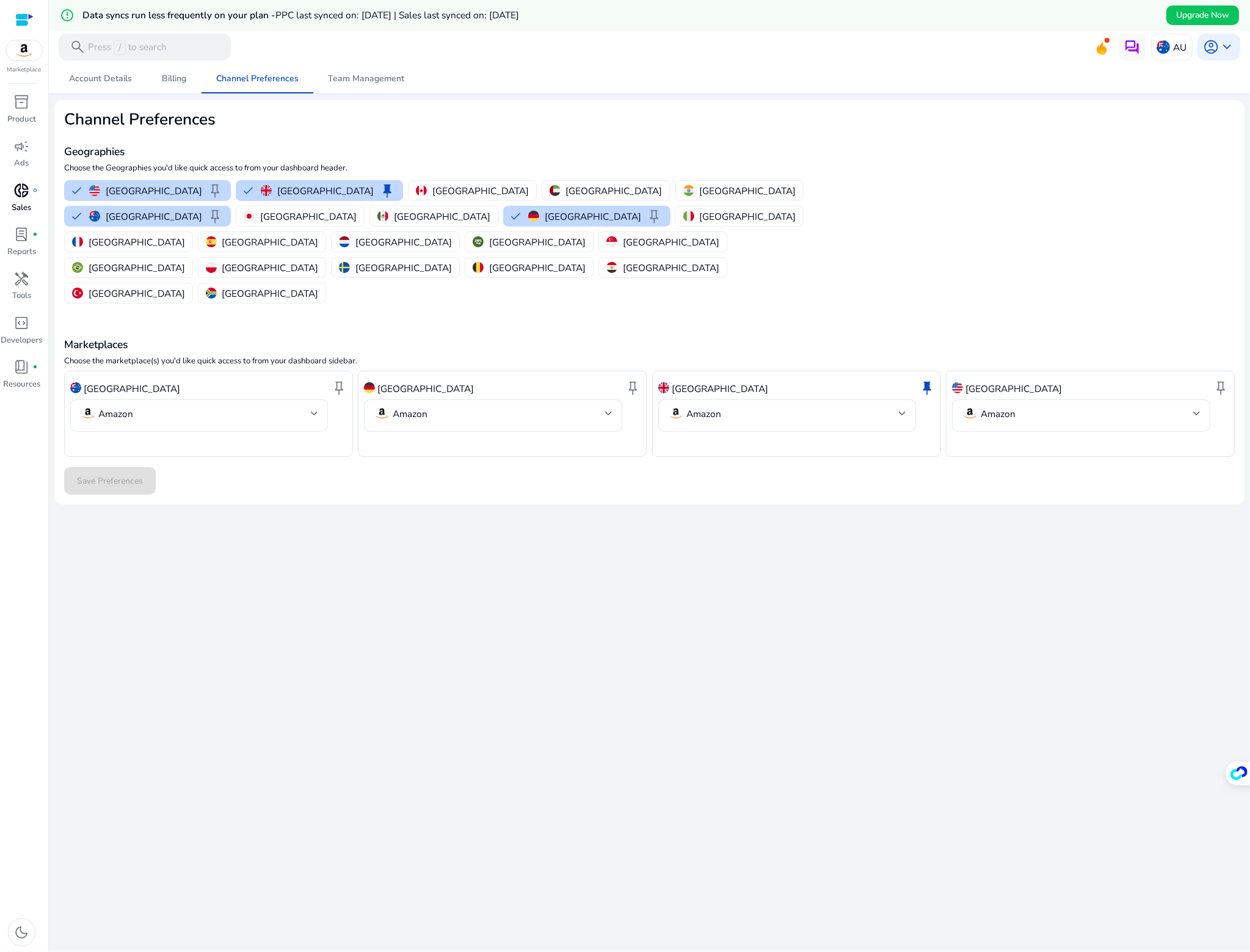
click at [25, 200] on div "donut_small fiber_manual_record" at bounding box center [22, 190] width 37 height 21
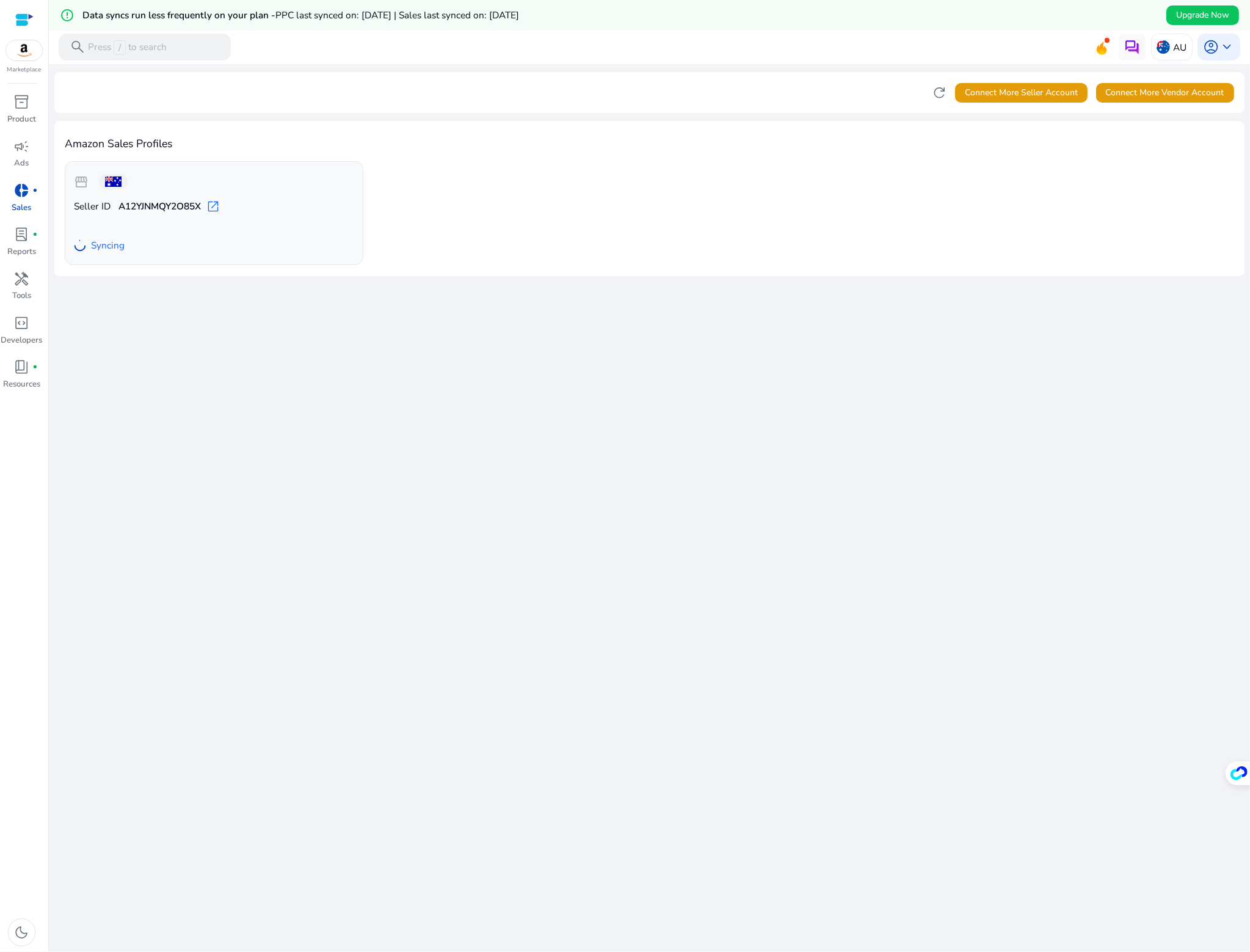
click at [30, 58] on img at bounding box center [24, 50] width 37 height 20
click at [1173, 44] on p "AU" at bounding box center [1180, 47] width 14 height 21
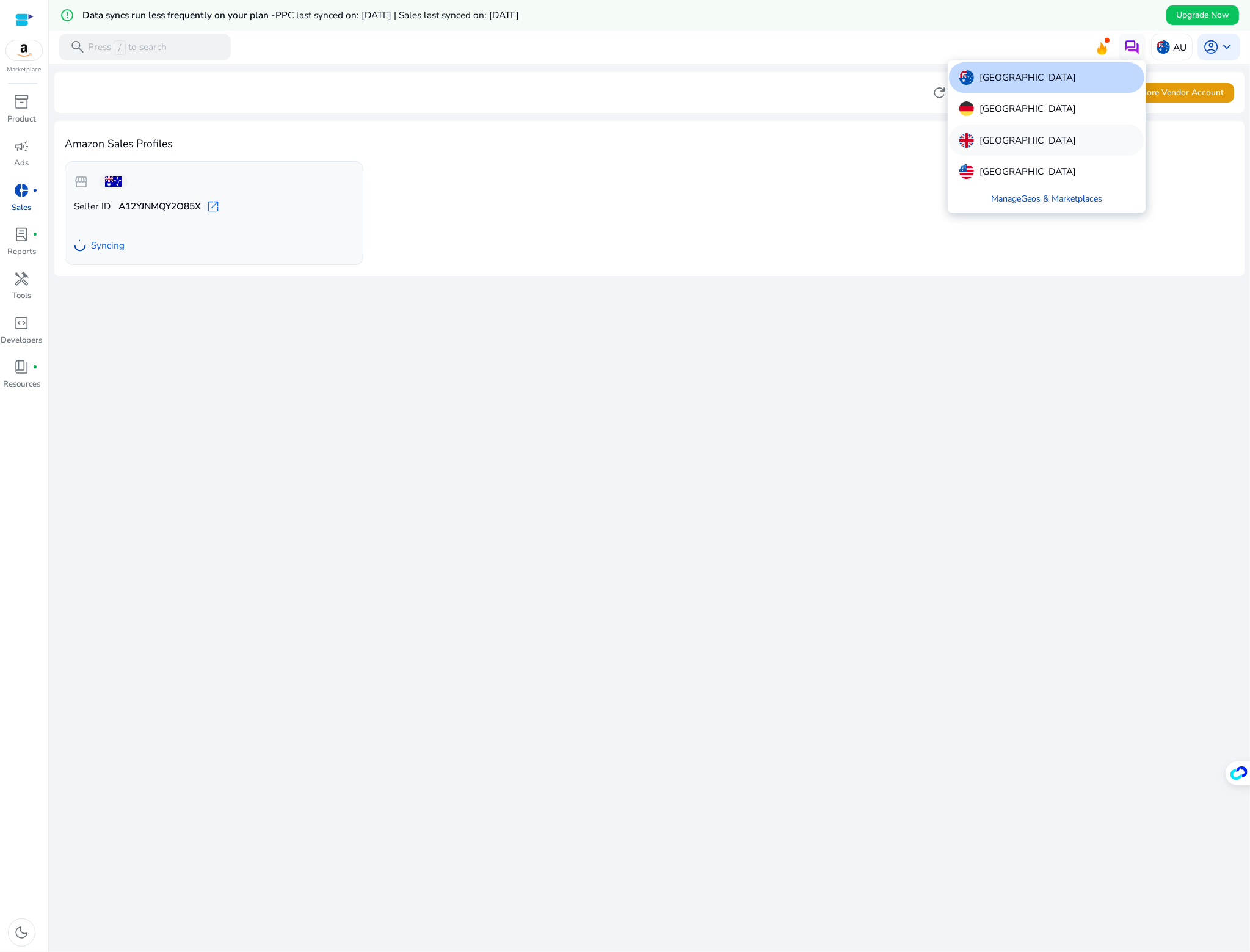
click at [1021, 132] on div "[GEOGRAPHIC_DATA]" at bounding box center [1047, 139] width 195 height 30
